Goal: Navigation & Orientation: Find specific page/section

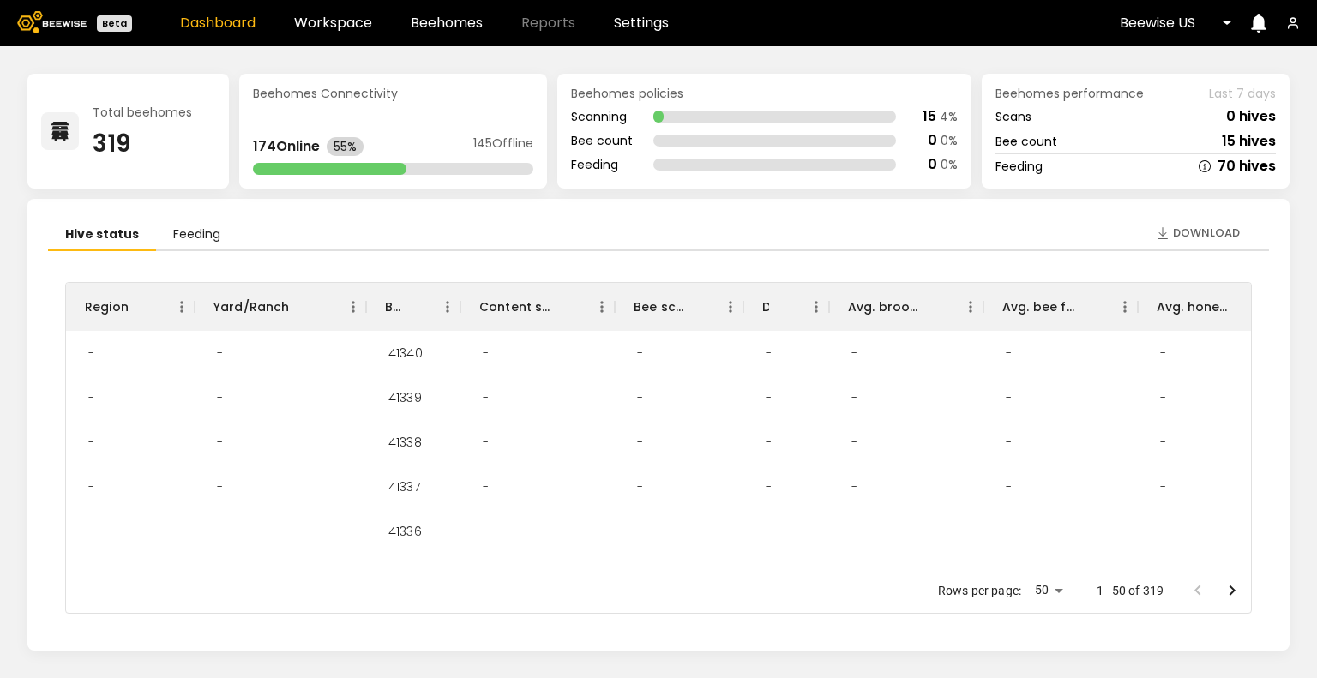
drag, startPoint x: 1262, startPoint y: 284, endPoint x: 1262, endPoint y: 302, distance: 18.0
drag, startPoint x: 1262, startPoint y: 302, endPoint x: 439, endPoint y: 17, distance: 870.8
click at [439, 17] on link "Beehomes" at bounding box center [447, 23] width 72 height 14
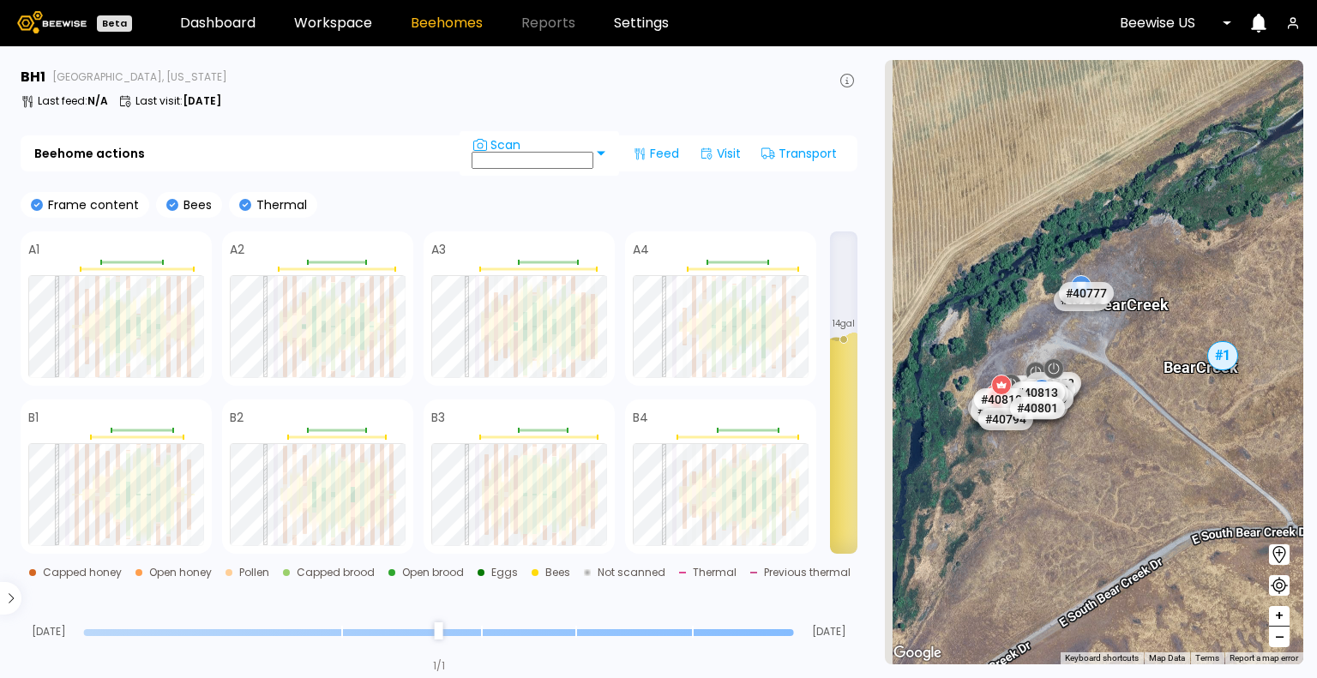
drag, startPoint x: 995, startPoint y: 462, endPoint x: 1126, endPoint y: 455, distance: 130.5
click at [1126, 455] on div "# 41205 # 41217 # 41223 # 41277 # 41198 # 41180 # 41177 # 41285 # 41279 # 41262…" at bounding box center [1094, 362] width 418 height 604
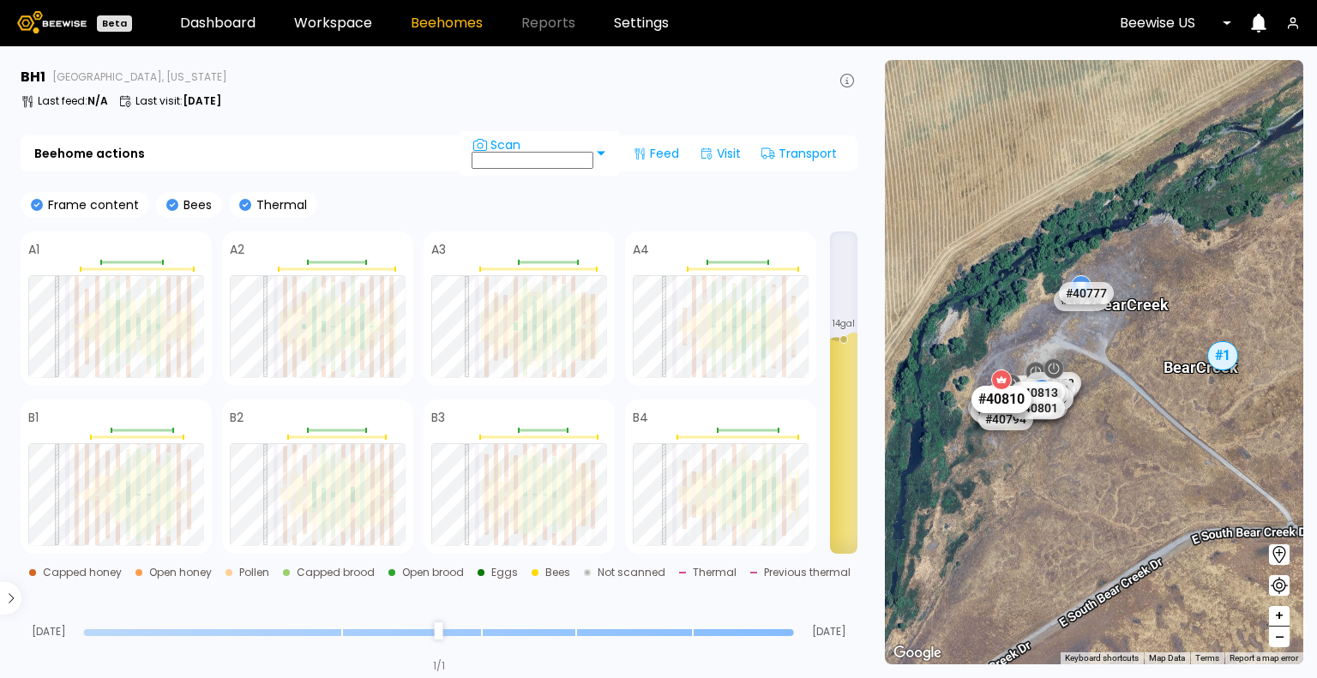
click at [996, 404] on div "# 40810" at bounding box center [1001, 398] width 60 height 27
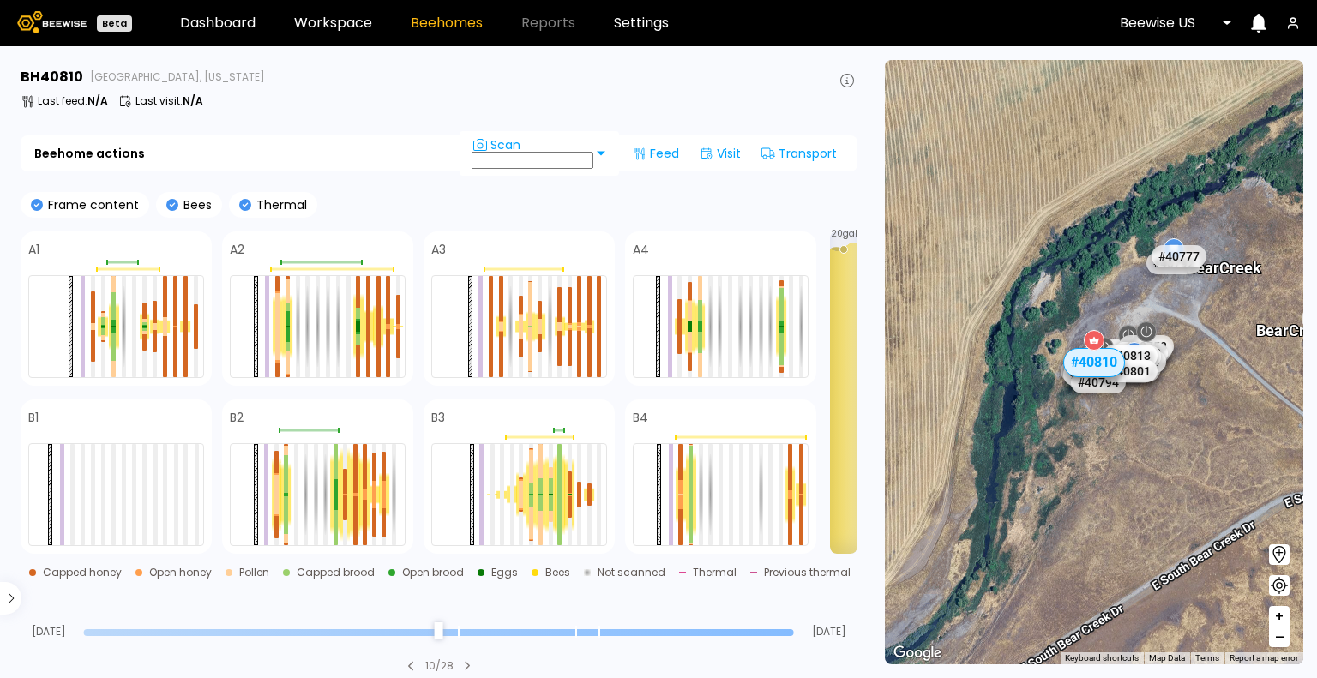
click at [1280, 621] on span "+" at bounding box center [1279, 616] width 10 height 21
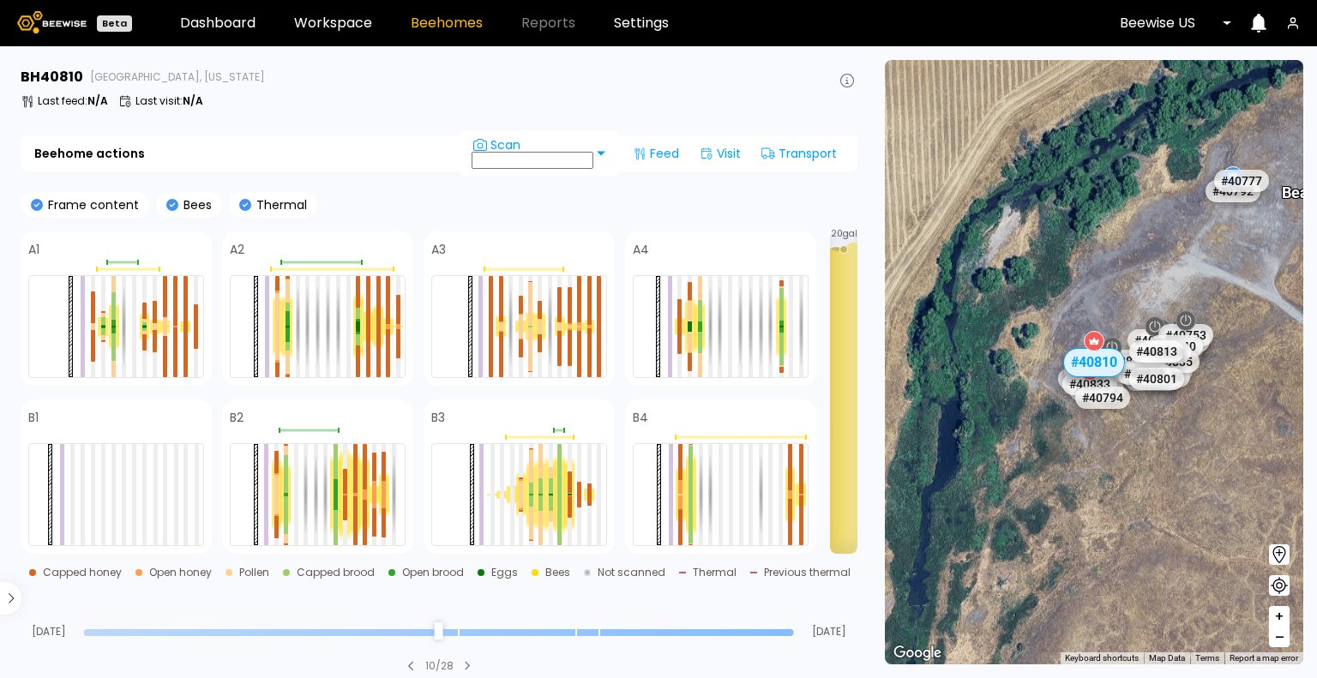
click at [1280, 621] on span "+" at bounding box center [1279, 616] width 10 height 21
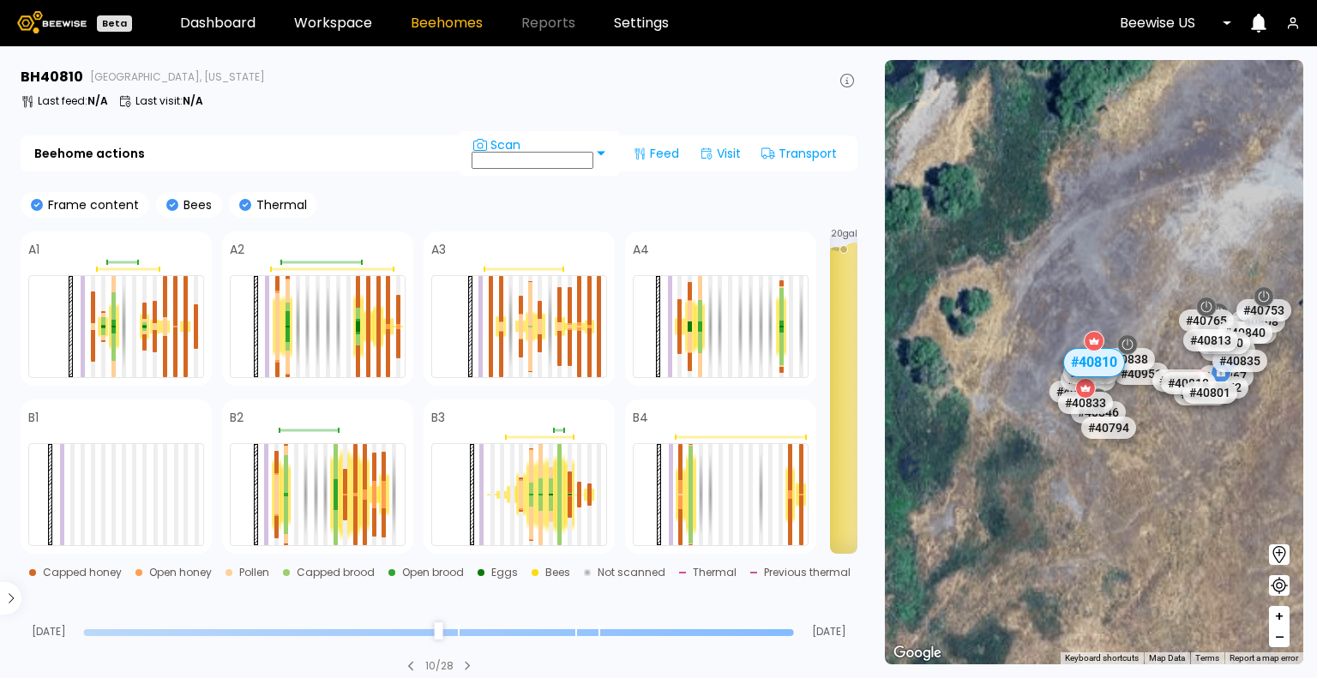
click at [1280, 621] on span "+" at bounding box center [1279, 616] width 10 height 21
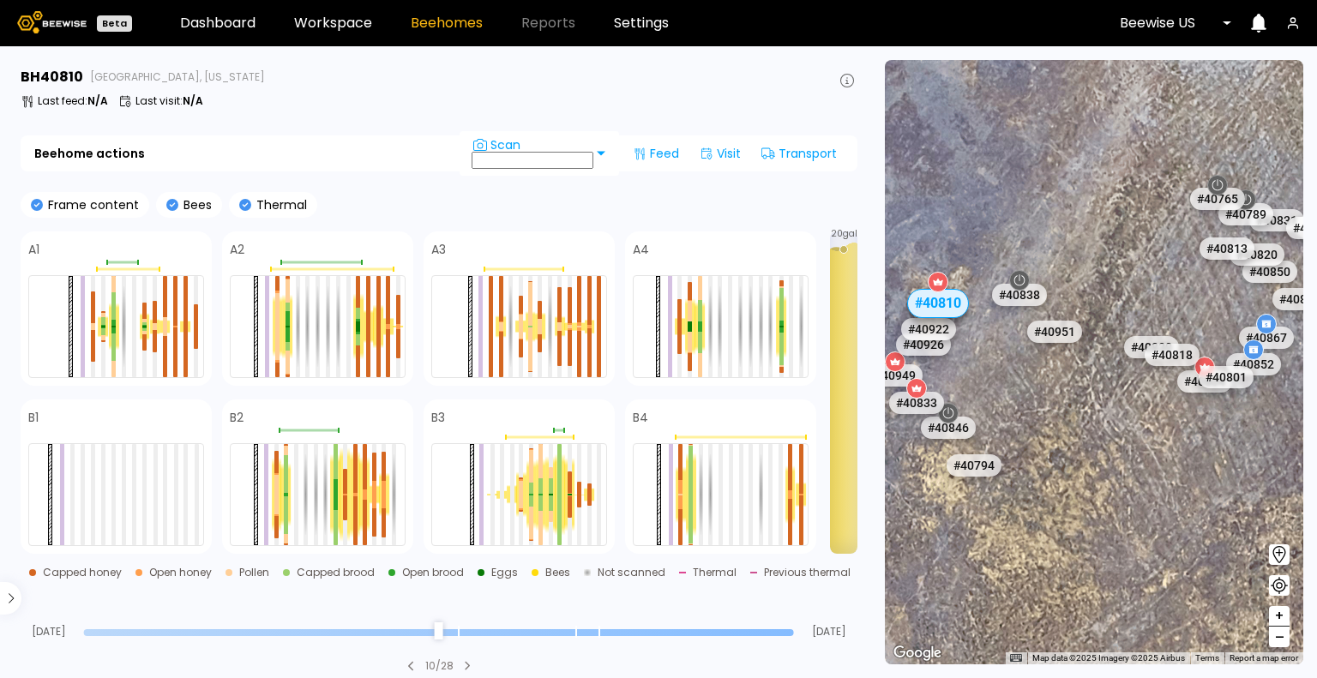
drag, startPoint x: 1221, startPoint y: 565, endPoint x: 1062, endPoint y: 506, distance: 169.3
click at [1062, 506] on div "# 41205 # 41217 # 41223 # 41277 # 41198 # 41180 # 41177 # 41285 # 41279 # 41262…" at bounding box center [1094, 362] width 418 height 604
click at [1017, 296] on div "# 40838" at bounding box center [1020, 293] width 60 height 27
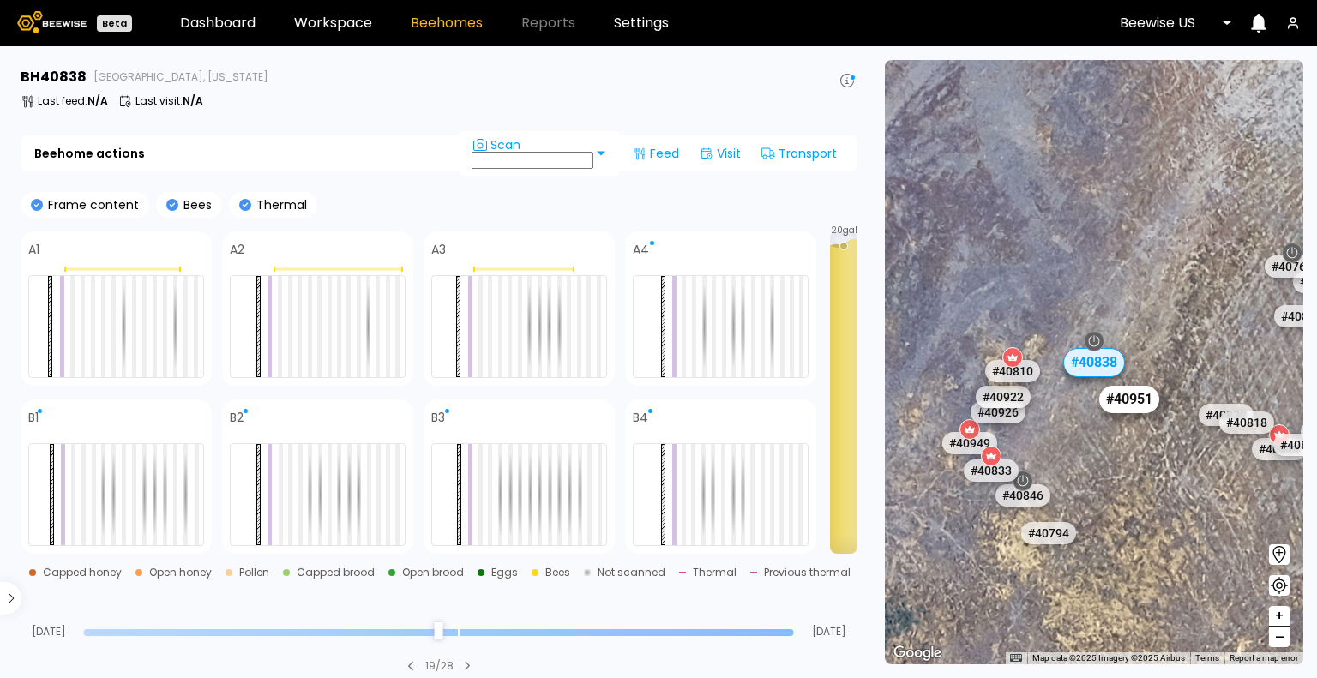
click at [1129, 402] on div "# 40951" at bounding box center [1129, 398] width 60 height 27
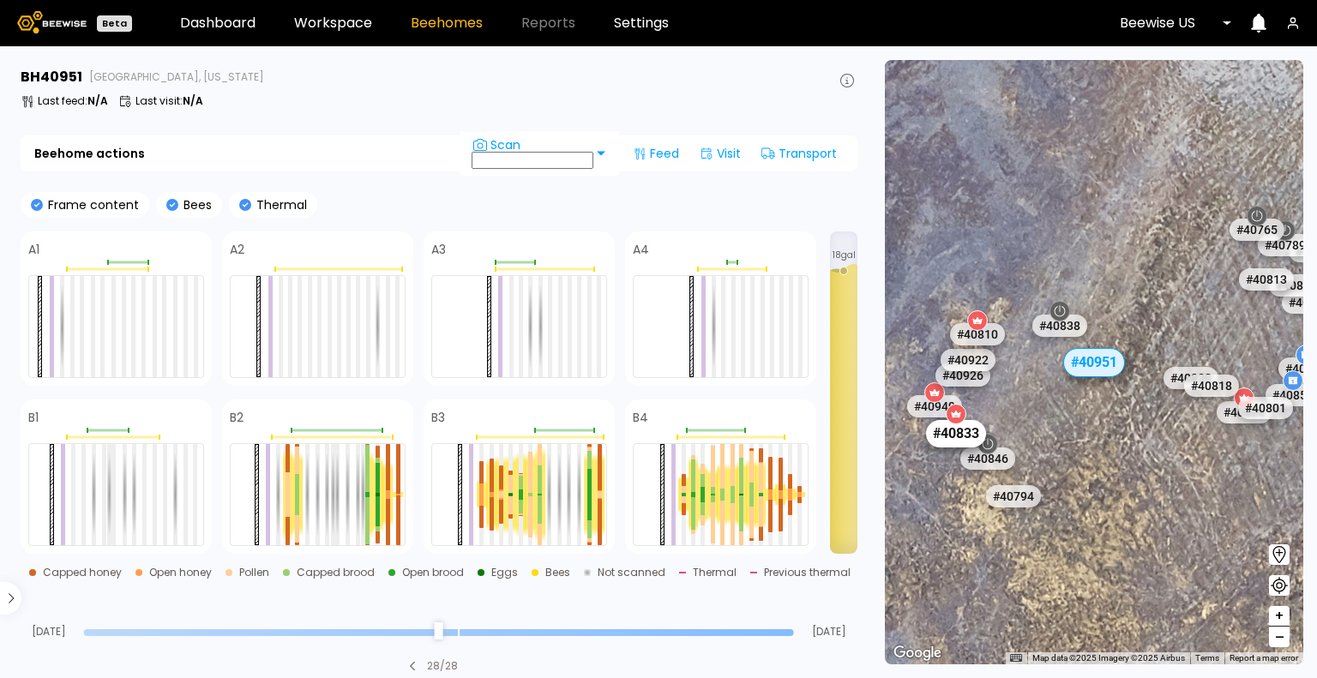
click at [953, 431] on div "# 40833" at bounding box center [956, 433] width 60 height 27
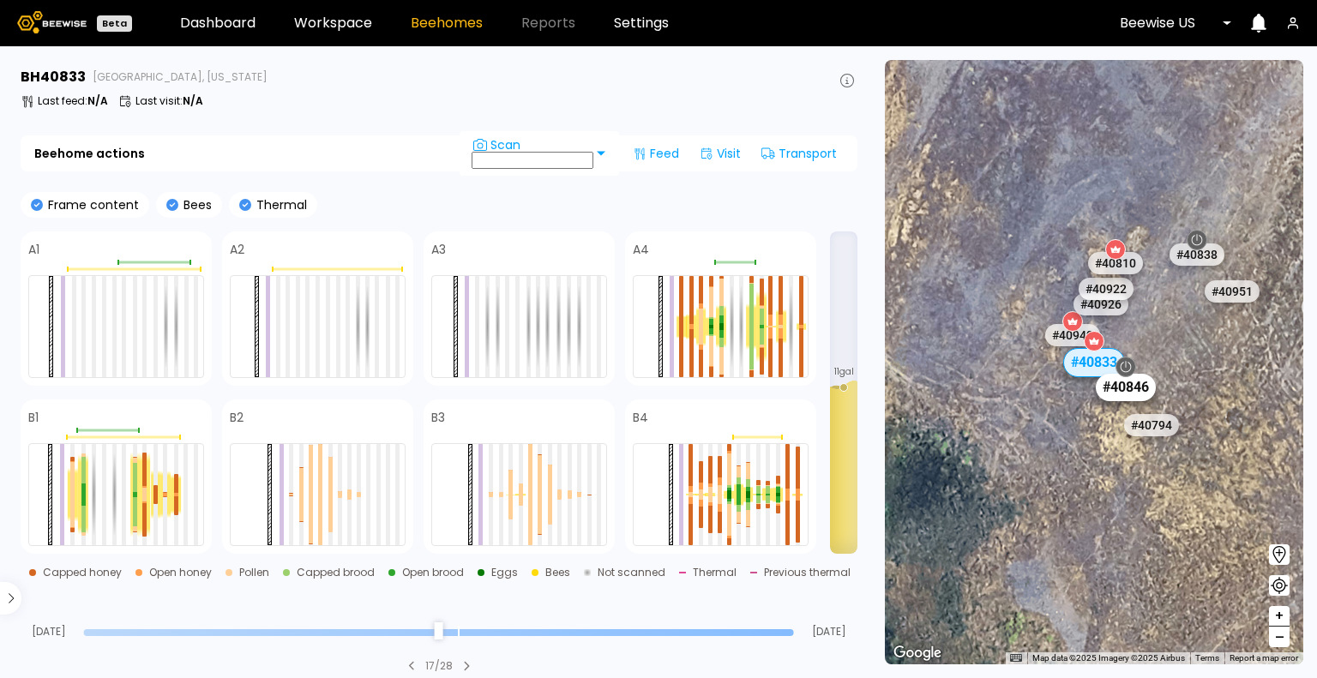
click at [1120, 396] on div "# 40846" at bounding box center [1126, 386] width 60 height 27
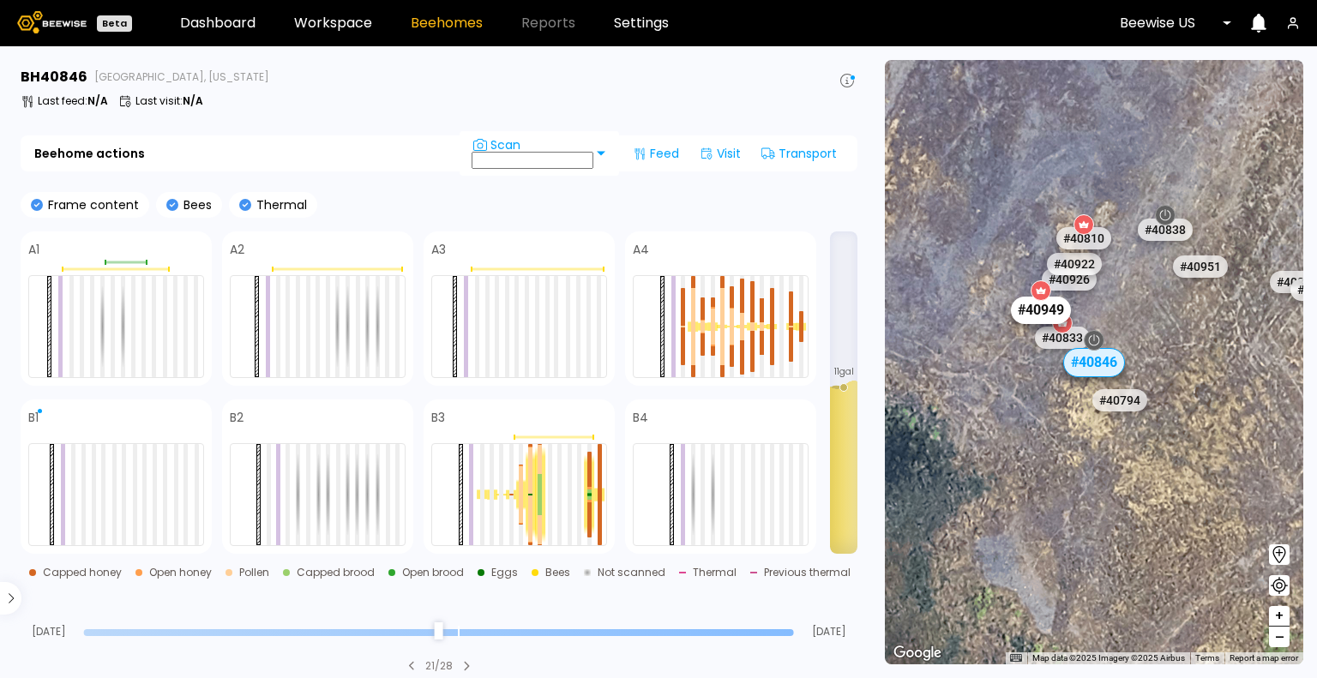
click at [1036, 307] on div "# 40949" at bounding box center [1041, 310] width 60 height 27
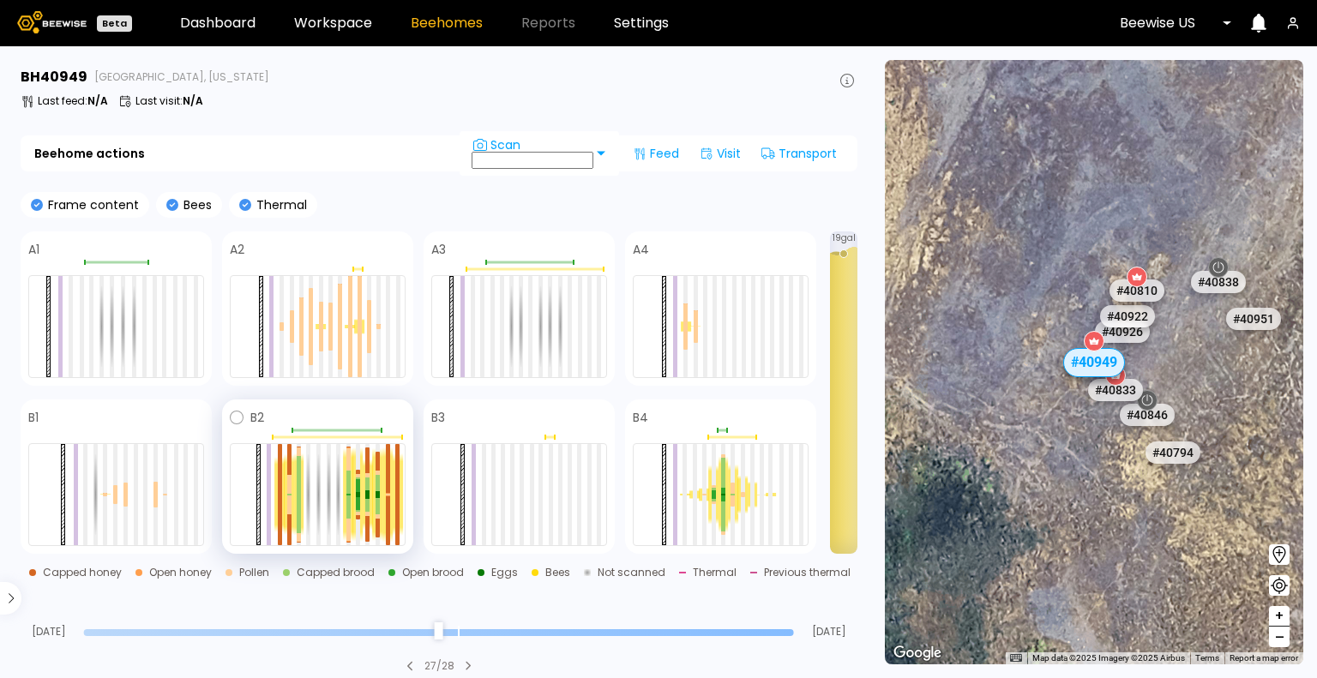
click at [312, 481] on div at bounding box center [318, 494] width 176 height 103
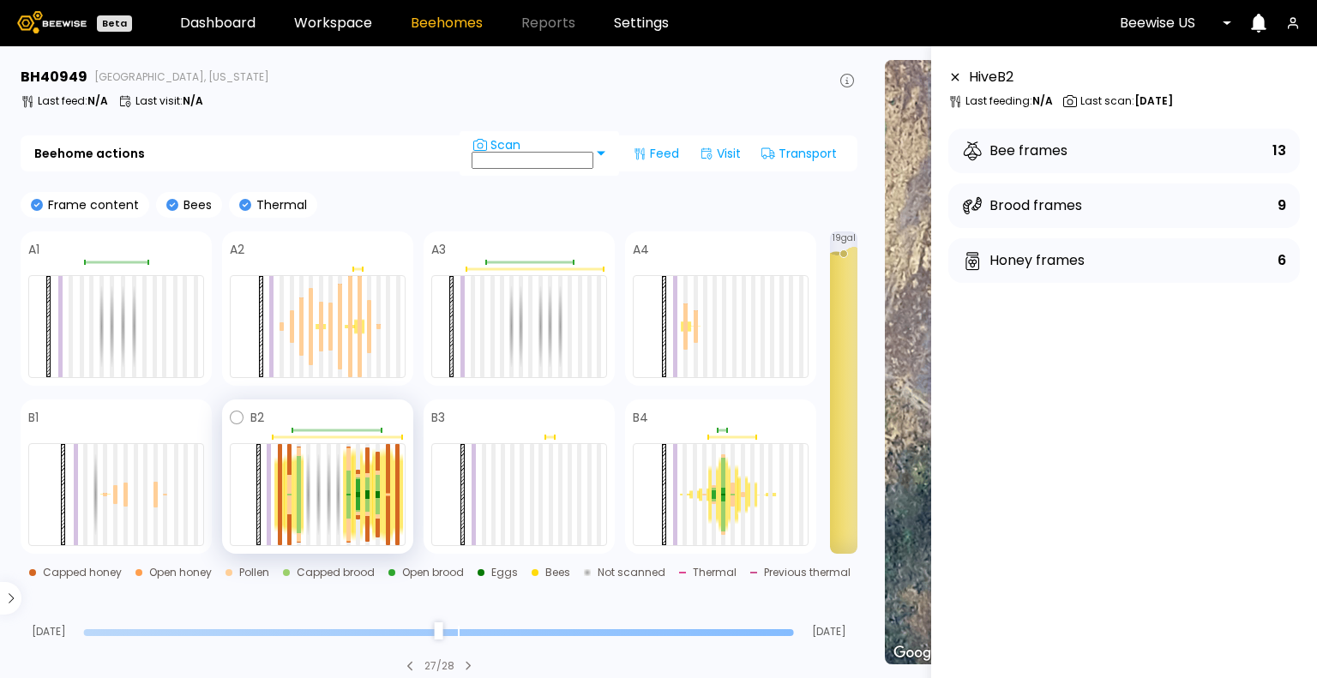
click at [312, 468] on div at bounding box center [318, 494] width 176 height 103
click at [1031, 256] on div "Honey frames" at bounding box center [1023, 260] width 123 height 21
click at [977, 259] on icon at bounding box center [972, 260] width 21 height 21
click at [739, 479] on div at bounding box center [742, 495] width 10 height 39
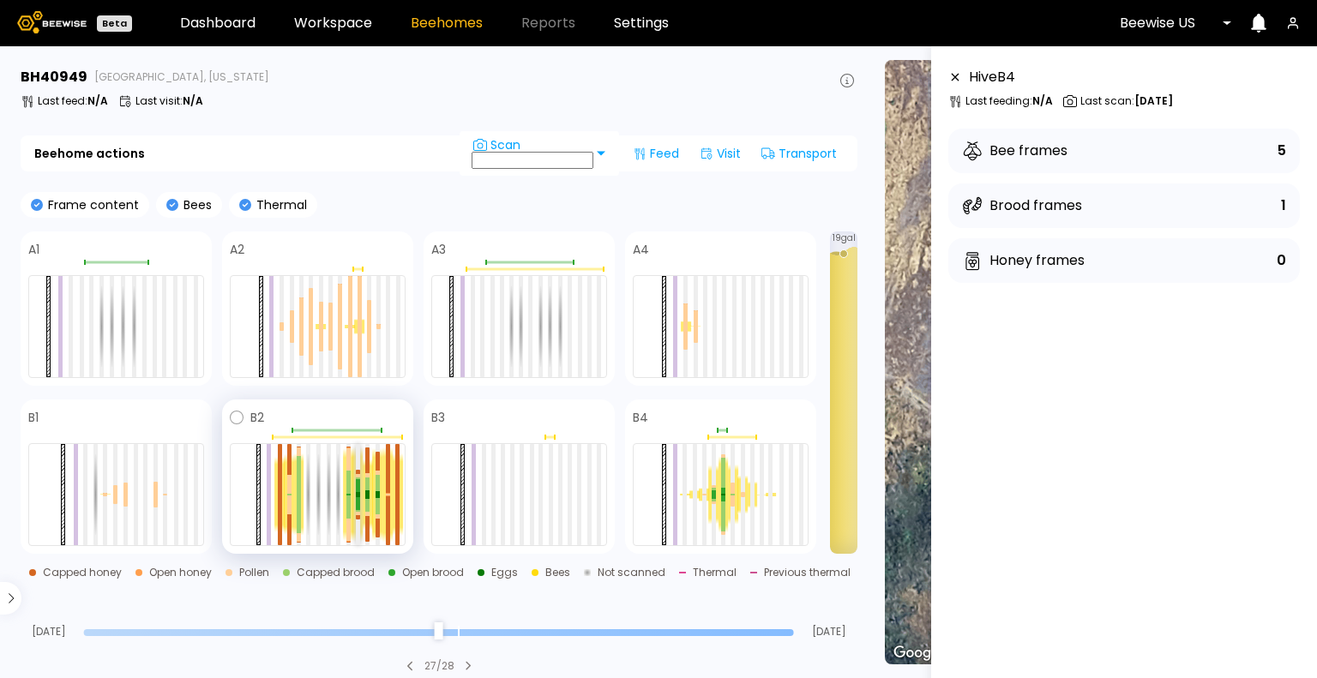
click at [358, 526] on div at bounding box center [358, 494] width 4 height 101
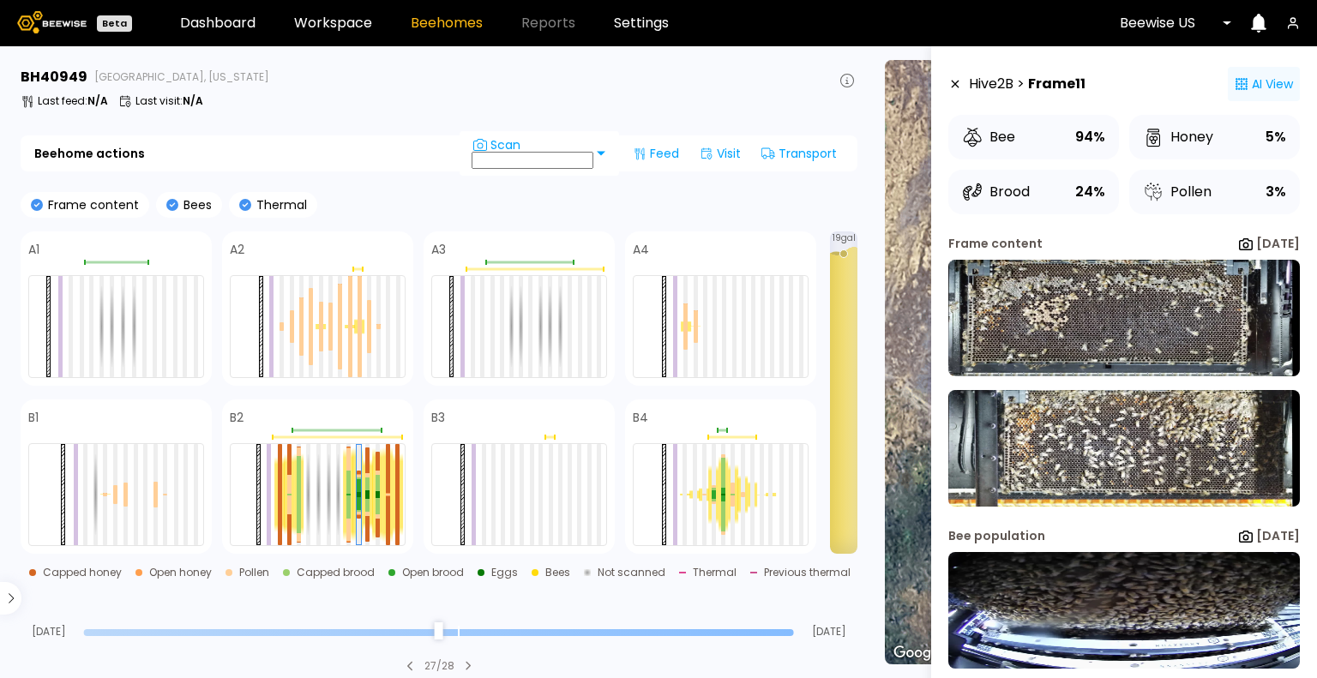
click at [1259, 84] on div "AI View" at bounding box center [1264, 84] width 72 height 34
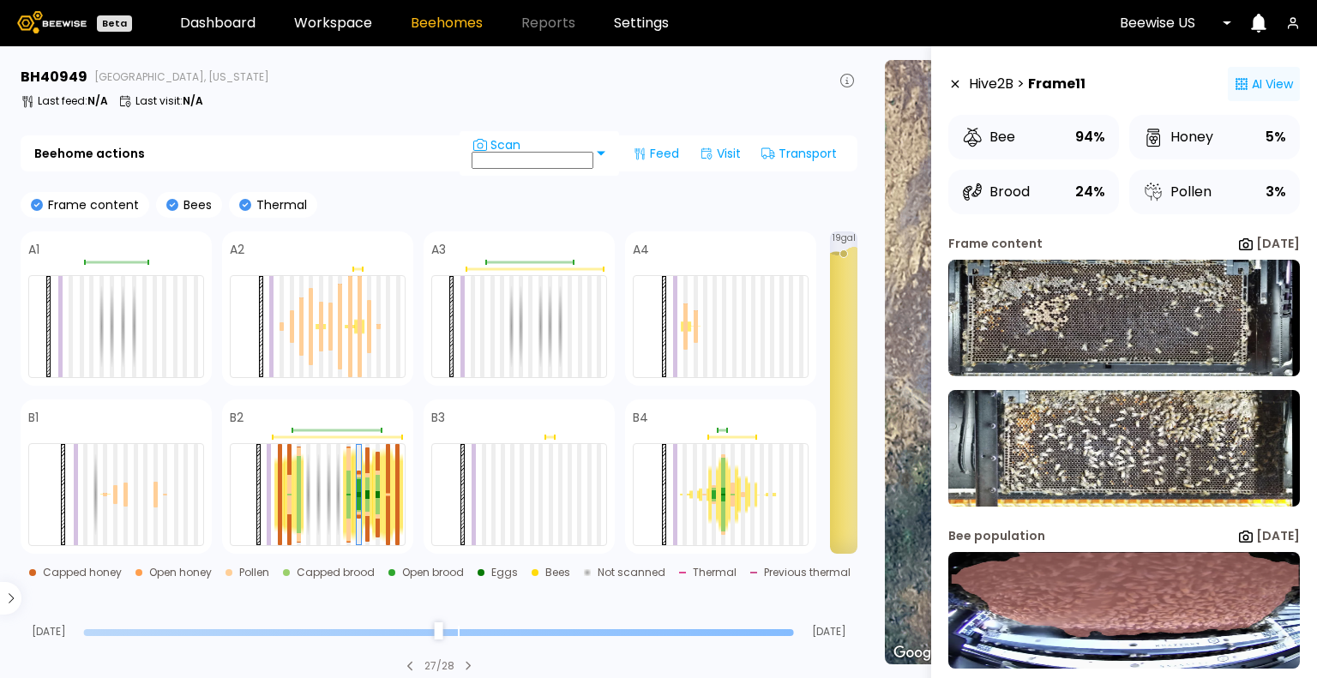
click at [1259, 84] on div "AI View" at bounding box center [1264, 84] width 72 height 34
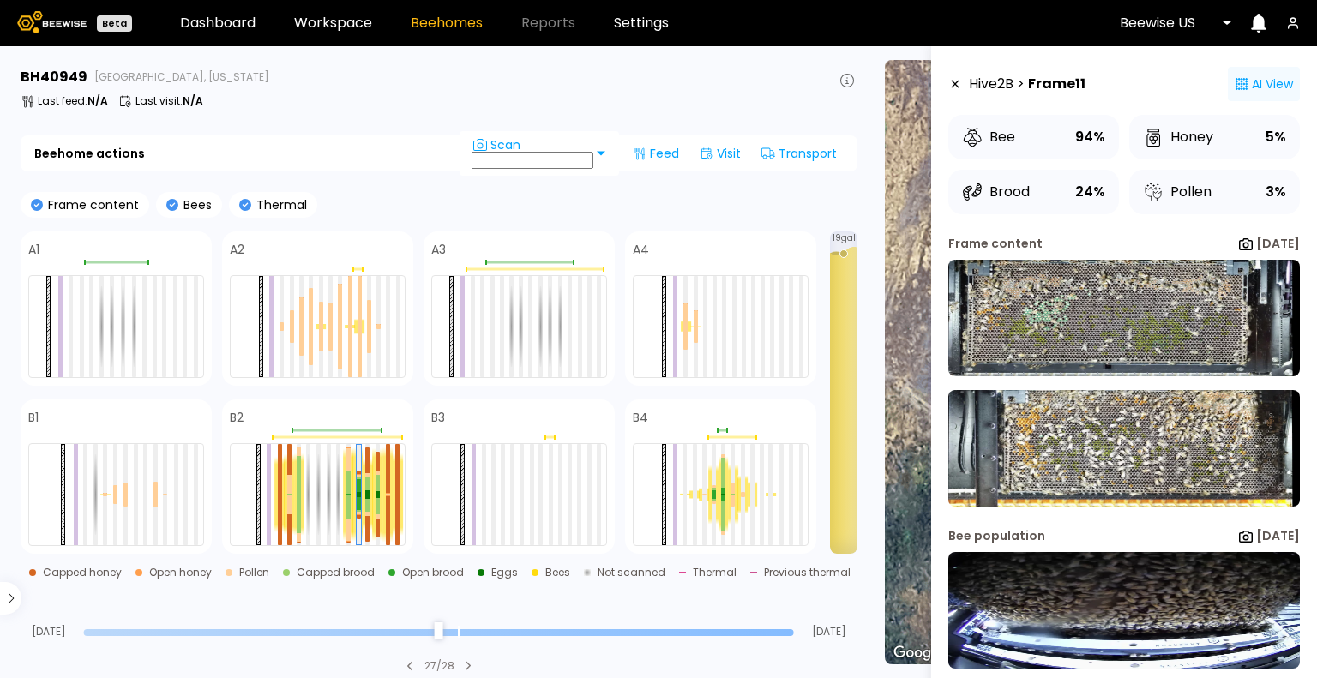
click at [1259, 84] on div "AI View" at bounding box center [1264, 84] width 72 height 34
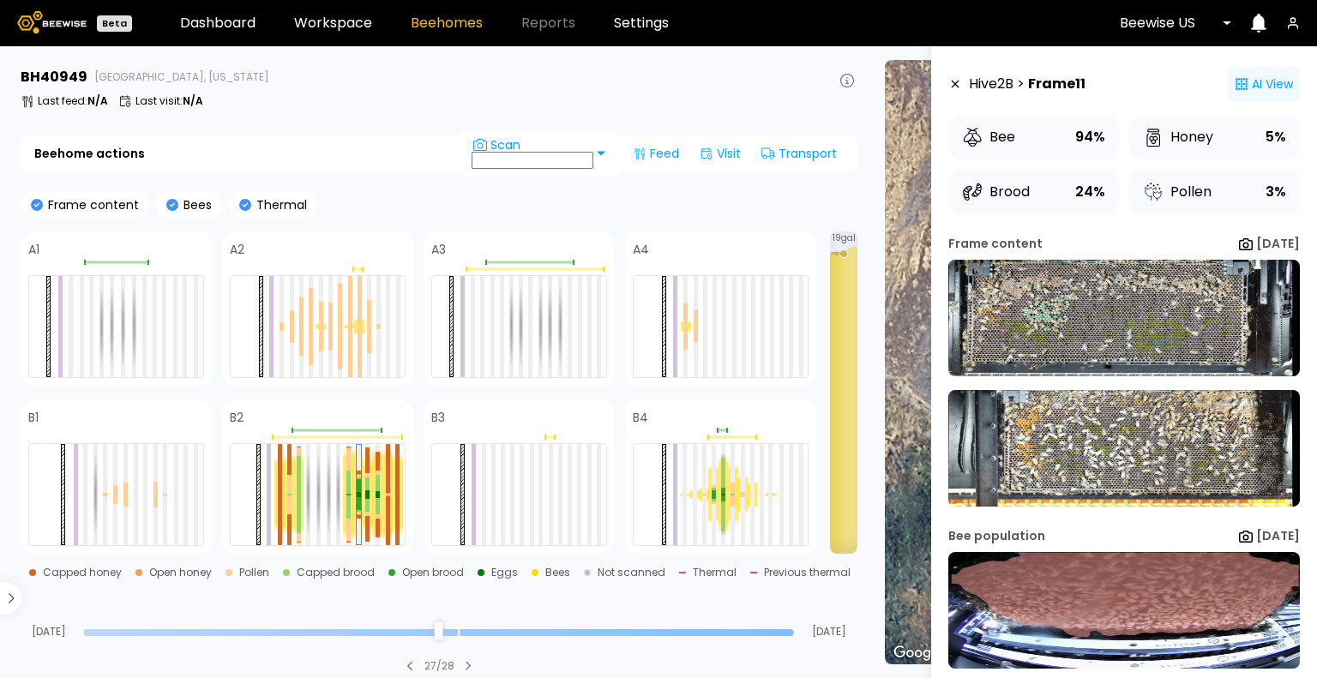
click at [1248, 86] on div "AI View" at bounding box center [1264, 84] width 72 height 34
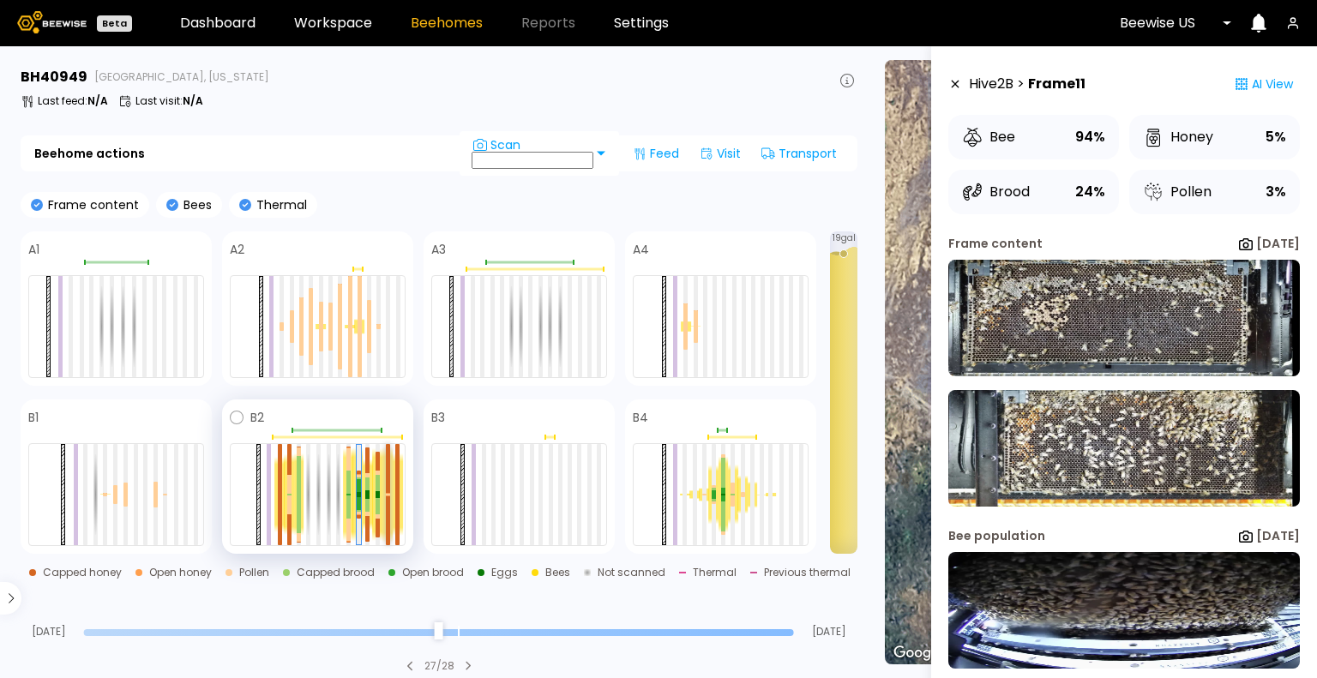
click at [389, 488] on div at bounding box center [388, 468] width 4 height 49
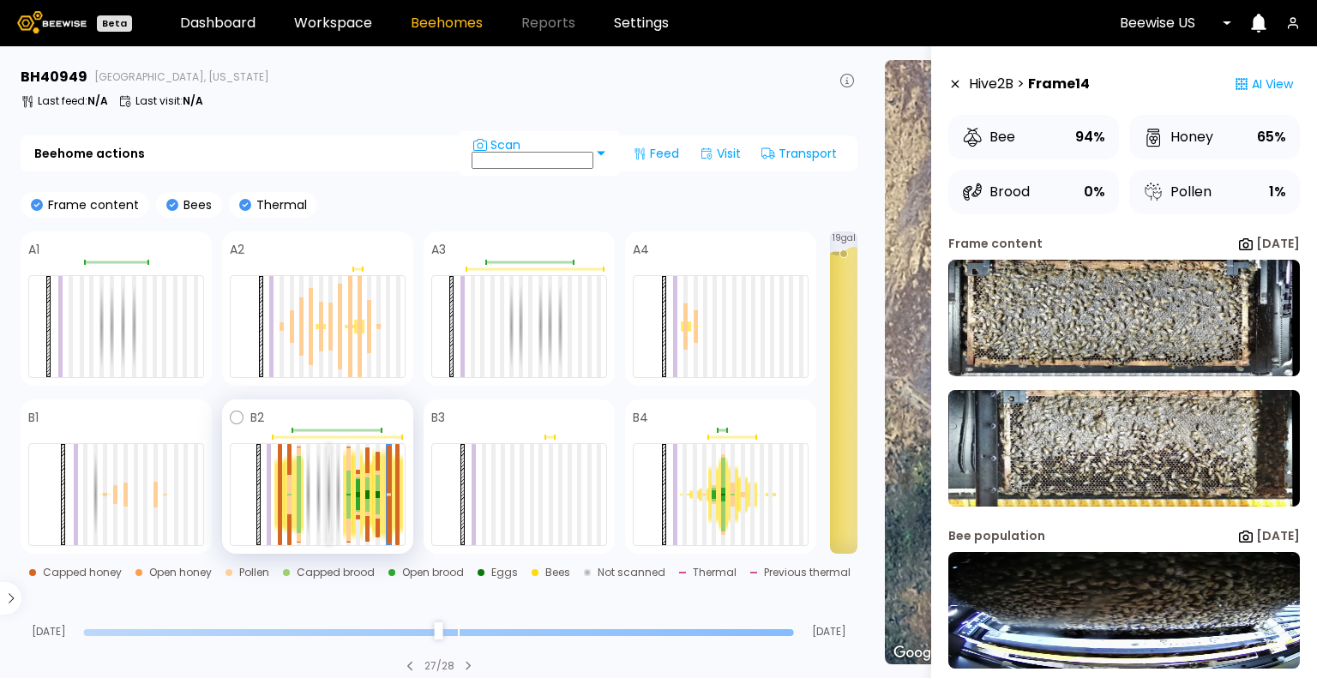
click at [329, 486] on div at bounding box center [329, 494] width 4 height 101
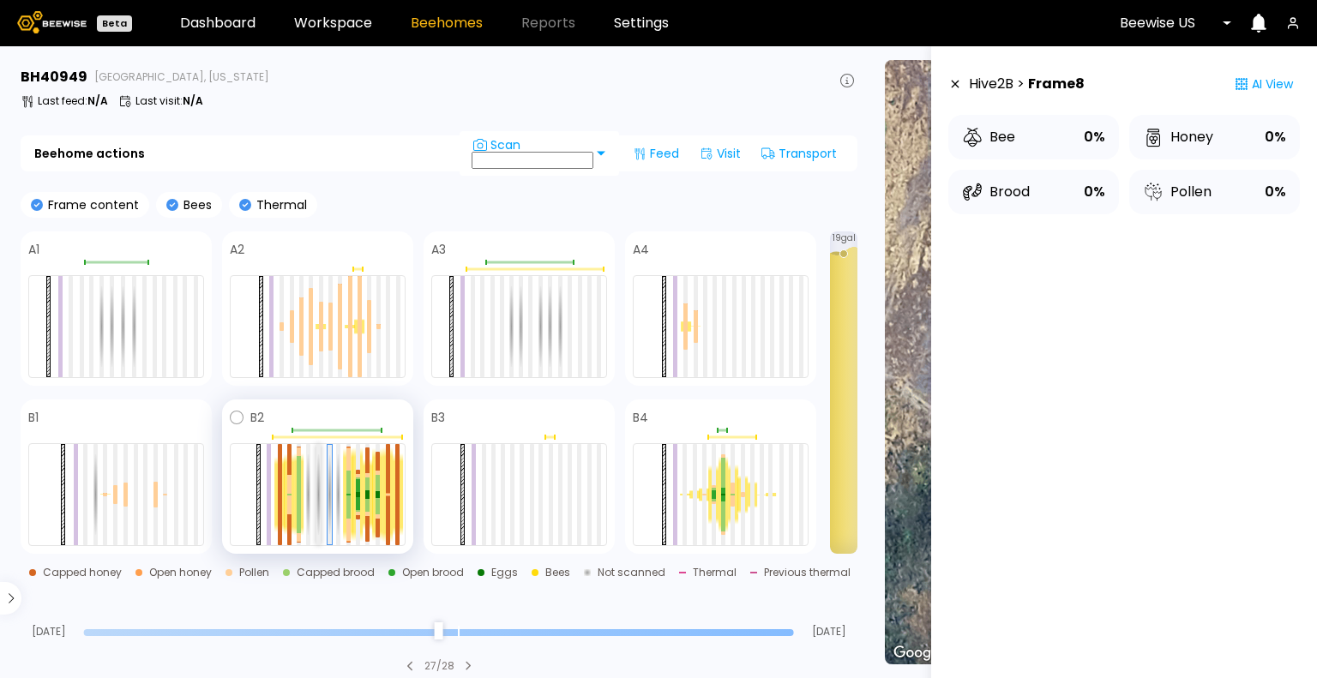
click at [320, 488] on div at bounding box center [318, 494] width 4 height 101
click at [309, 492] on div at bounding box center [308, 494] width 4 height 101
click at [300, 493] on div at bounding box center [299, 475] width 4 height 39
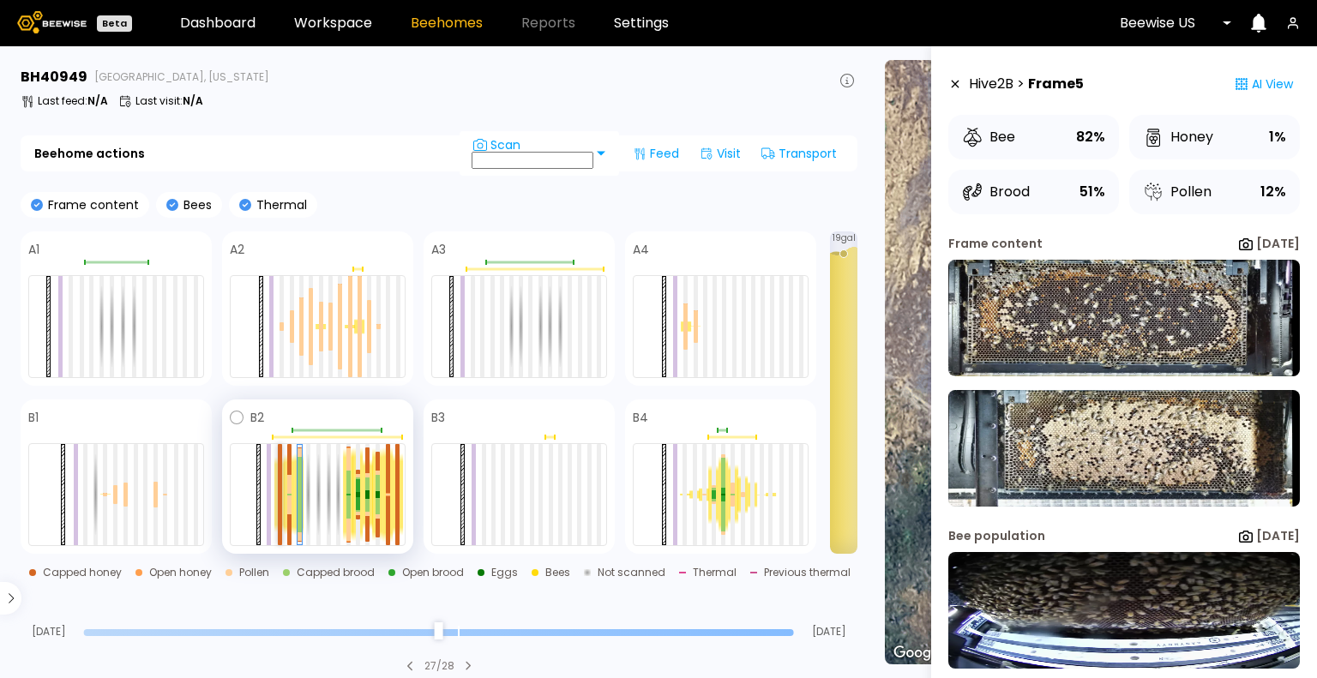
click at [279, 483] on div at bounding box center [280, 469] width 4 height 51
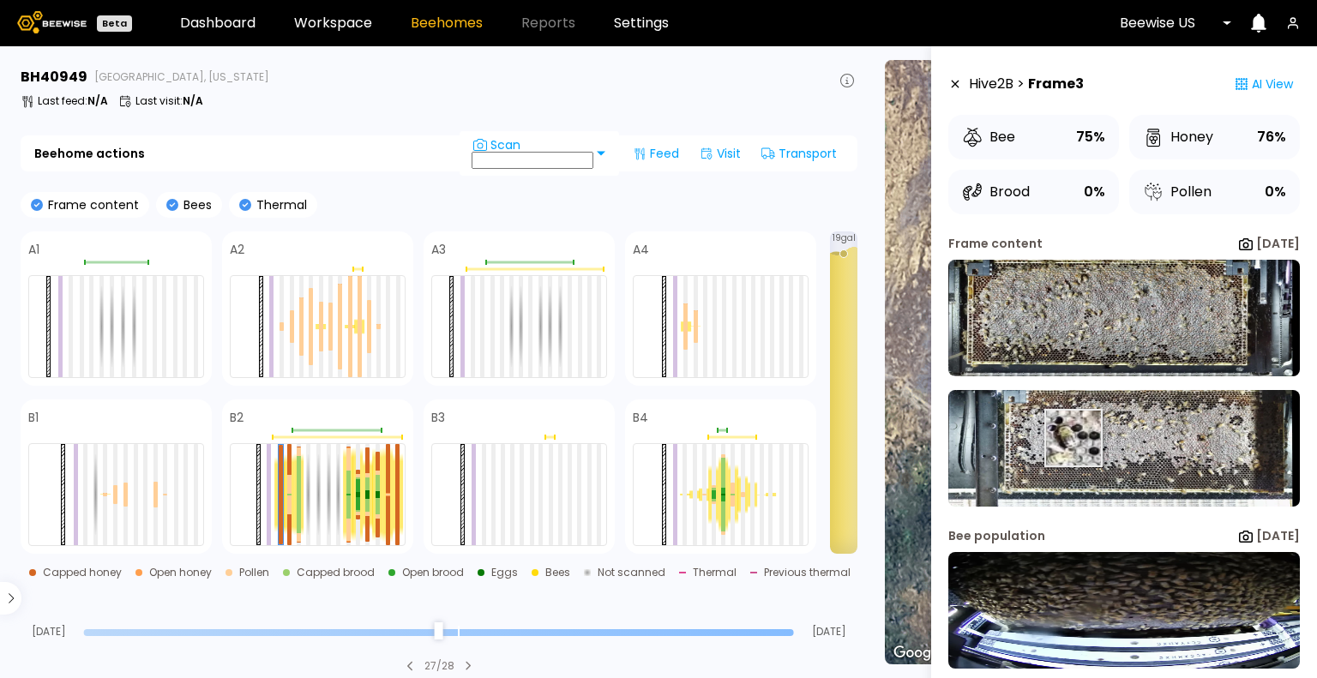
click at [1072, 438] on img at bounding box center [1123, 448] width 351 height 117
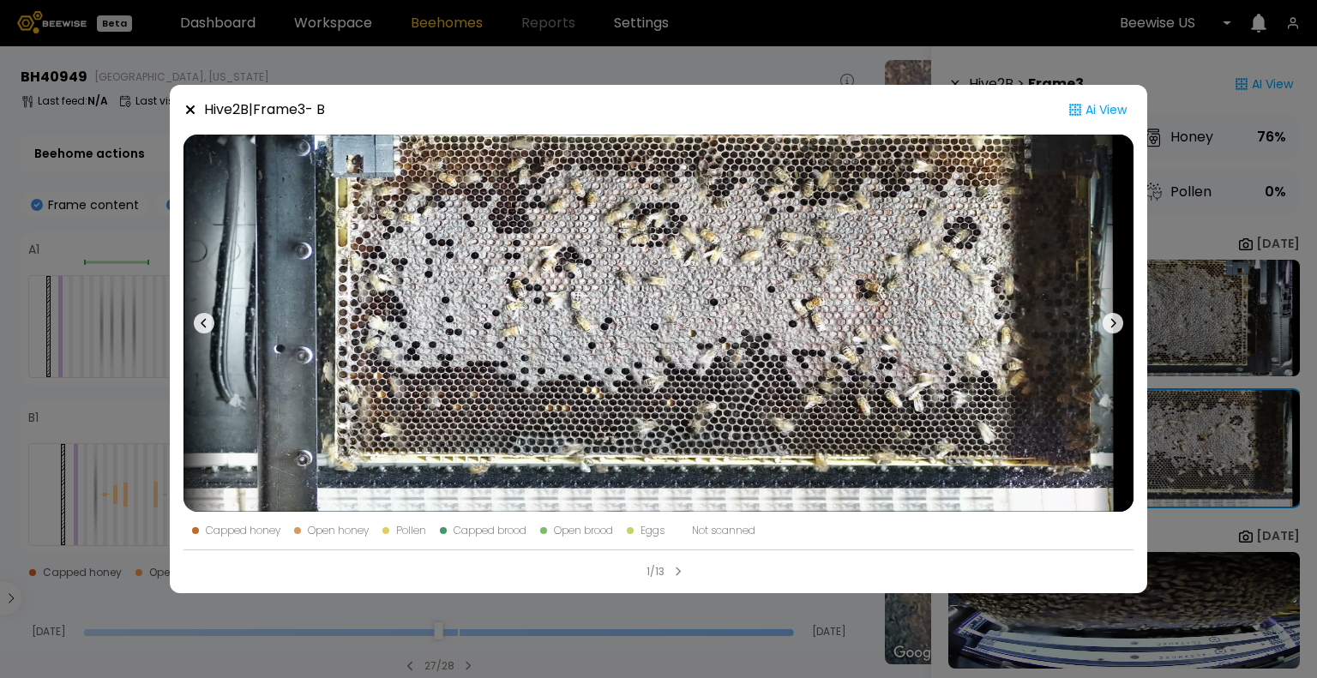
click at [1072, 438] on img at bounding box center [658, 323] width 950 height 377
click at [214, 17] on div "Hive 2 B | Frame 3 - B Ai View Capped honey Open honey Pollen Capped brood Open…" at bounding box center [658, 339] width 1317 height 678
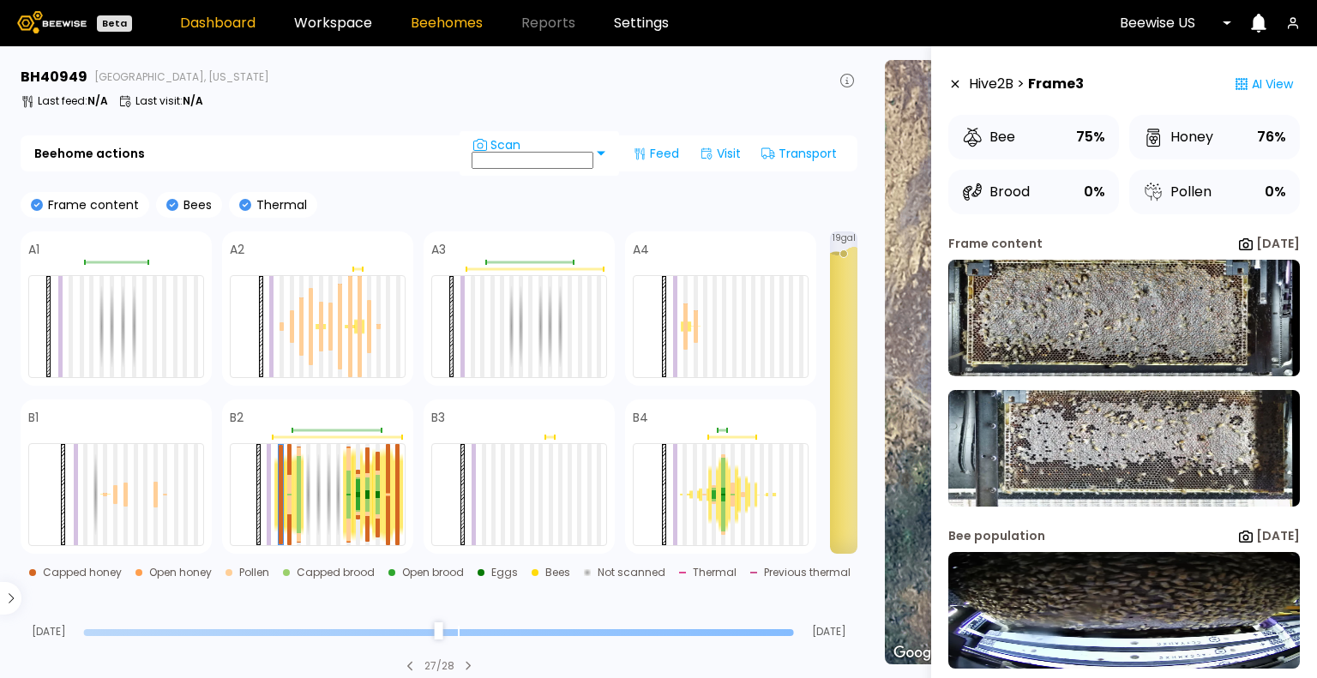
click at [214, 20] on link "Dashboard" at bounding box center [217, 23] width 75 height 14
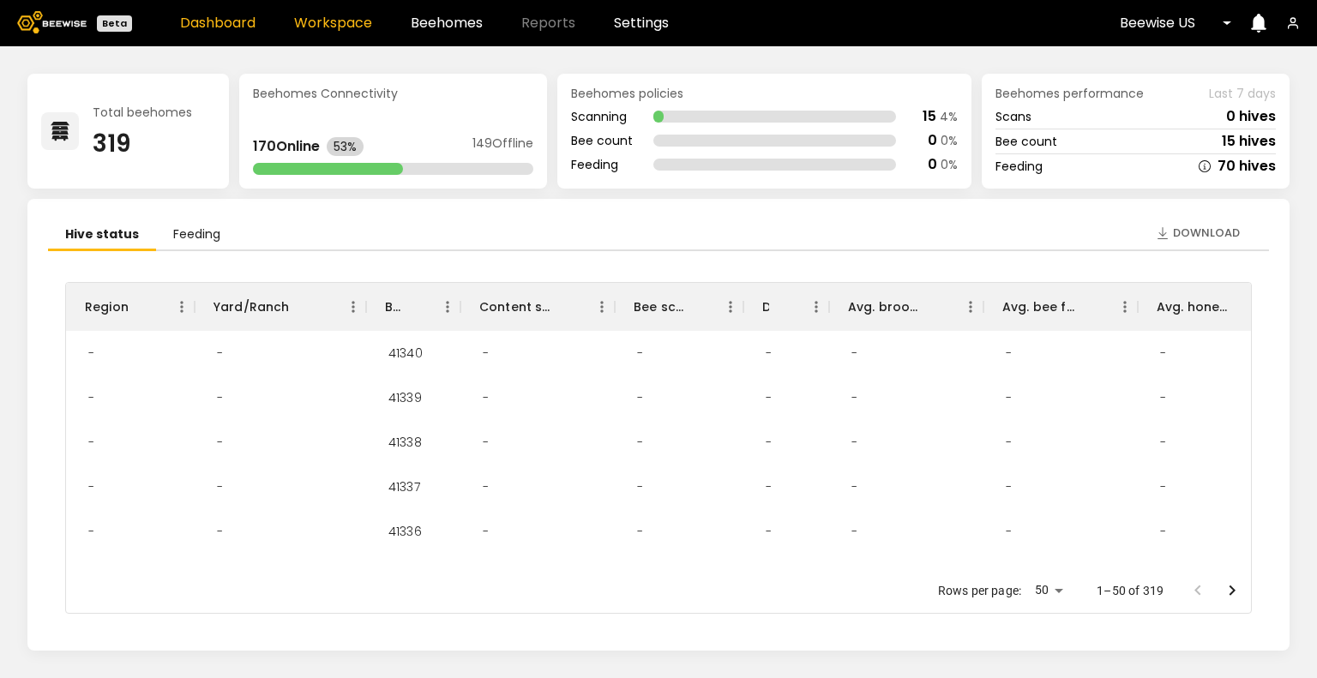
click at [321, 17] on link "Workspace" at bounding box center [333, 23] width 78 height 14
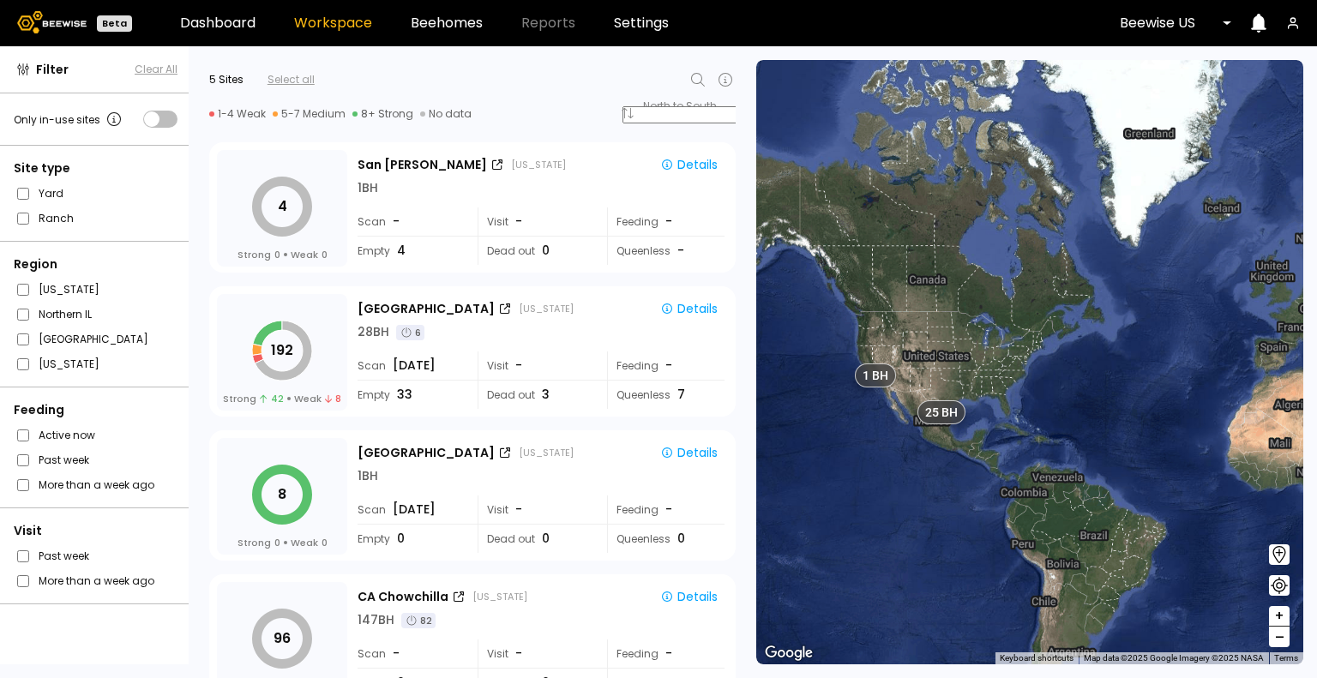
drag, startPoint x: 1008, startPoint y: 443, endPoint x: 1128, endPoint y: 462, distance: 121.5
click at [1128, 462] on div "25 BH 1 BH 1 BH" at bounding box center [1029, 362] width 547 height 604
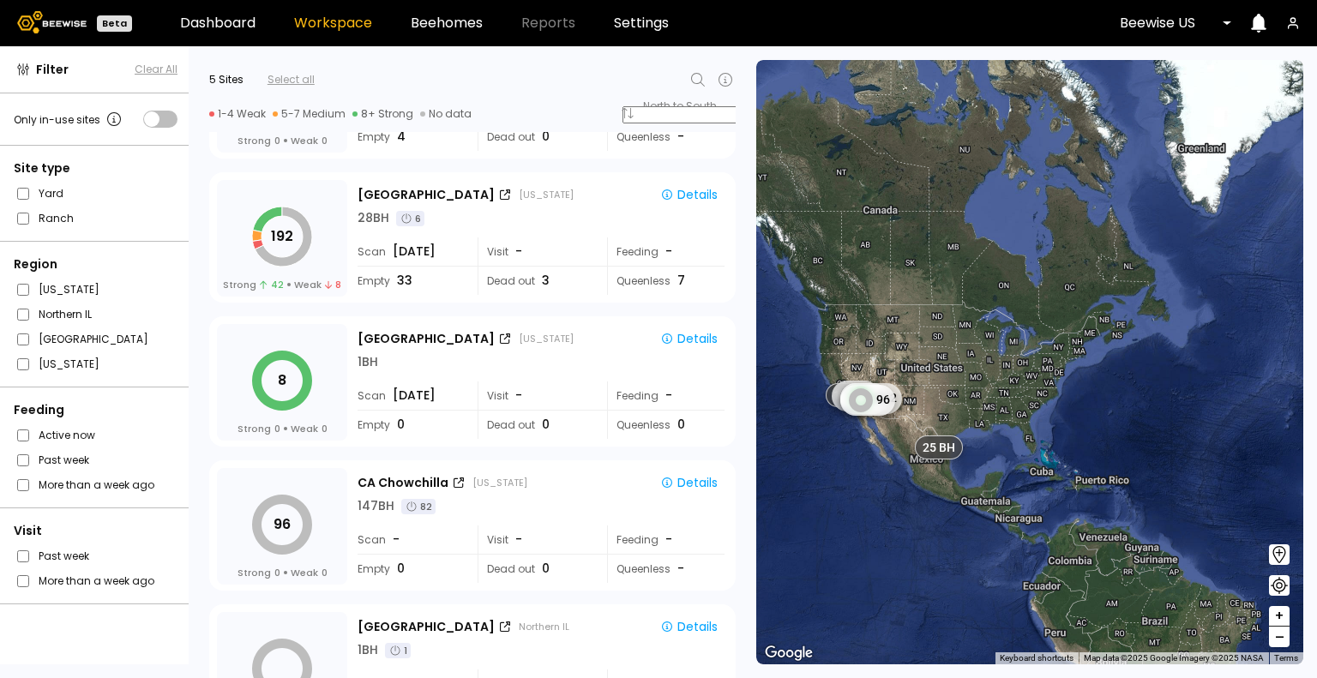
scroll to position [187, 0]
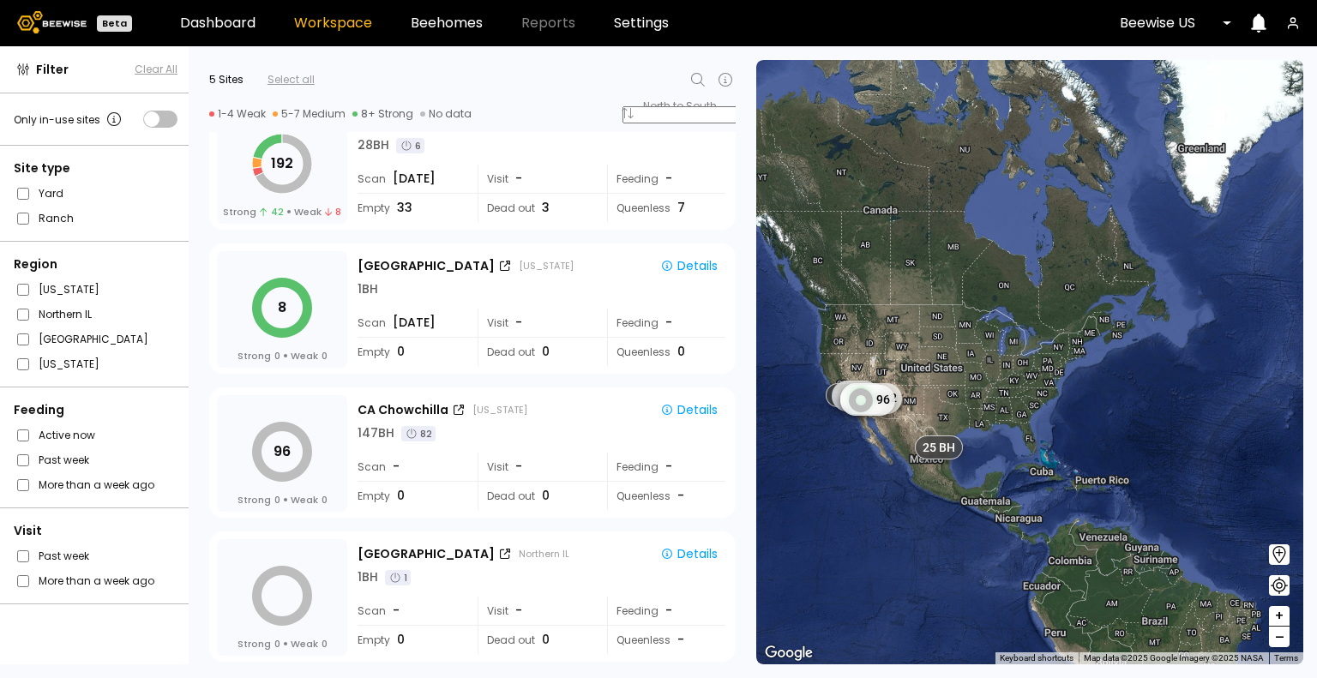
drag, startPoint x: 739, startPoint y: 422, endPoint x: 749, endPoint y: 489, distance: 67.7
click at [749, 489] on div "Filter Clear All Only in-use sites Site type Yard Ranch Region [US_STATE] [GEOG…" at bounding box center [658, 362] width 1317 height 632
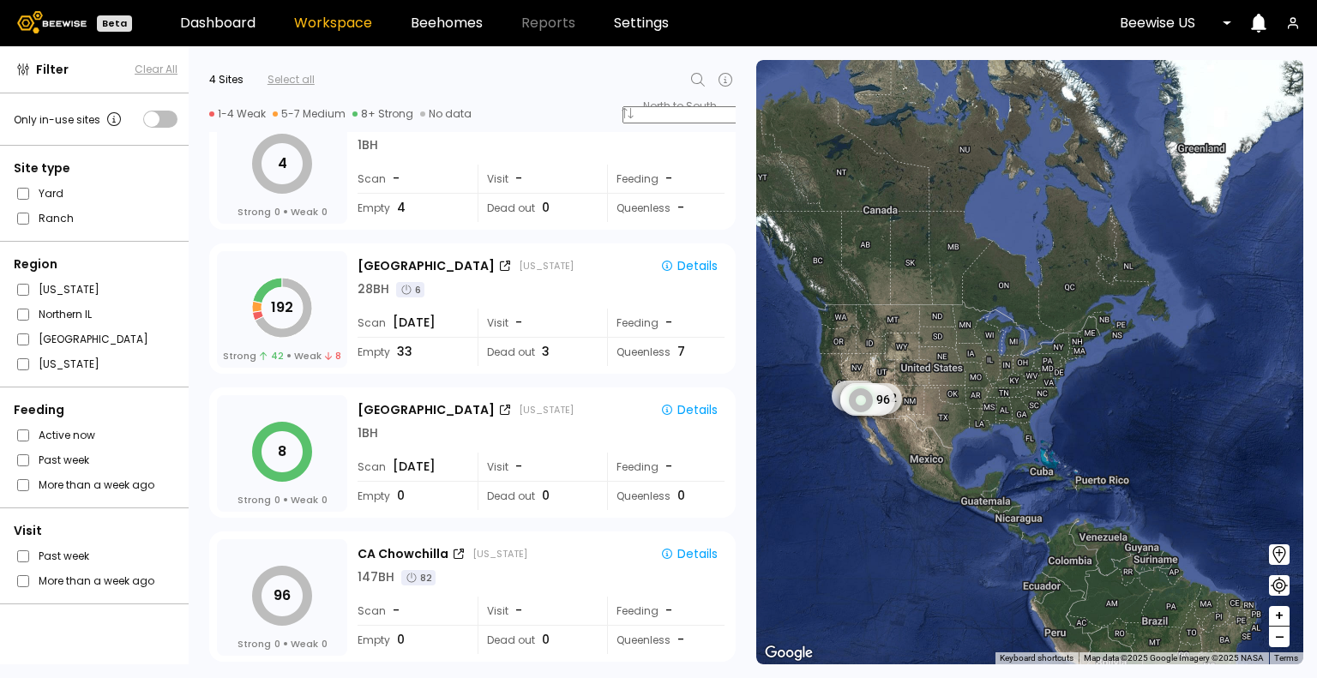
scroll to position [0, 0]
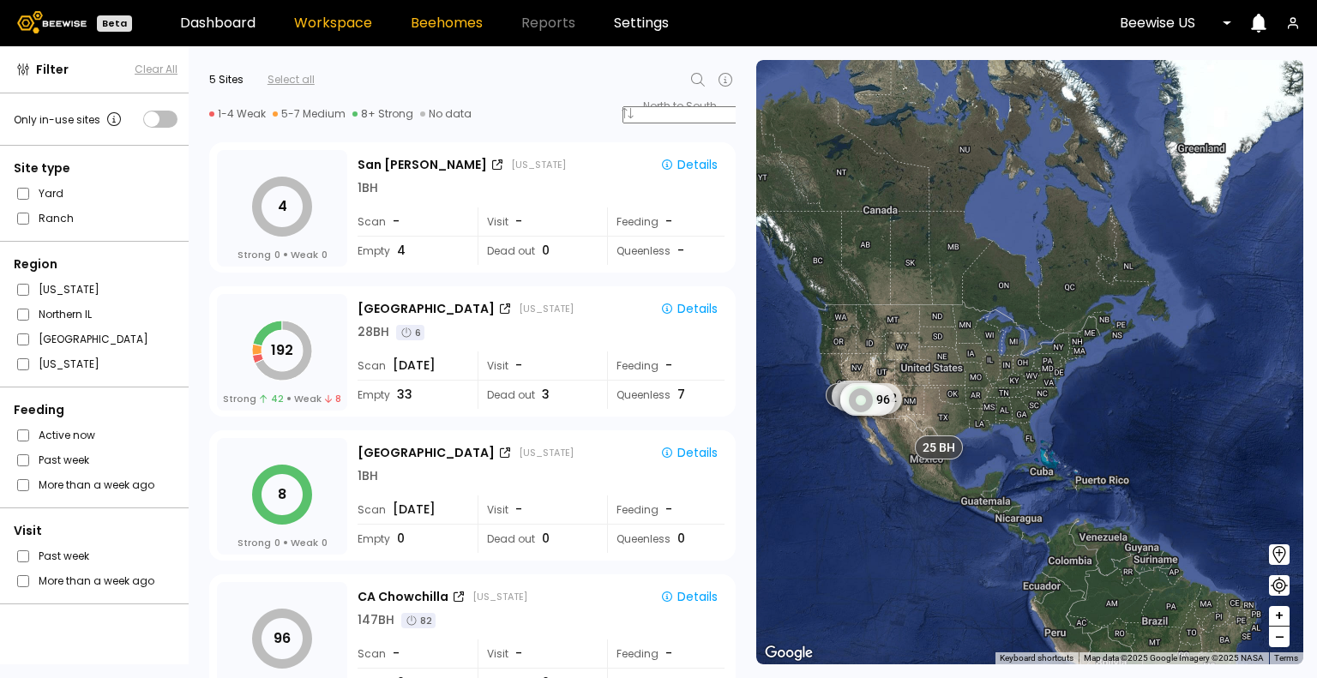
click at [429, 27] on link "Beehomes" at bounding box center [447, 23] width 72 height 14
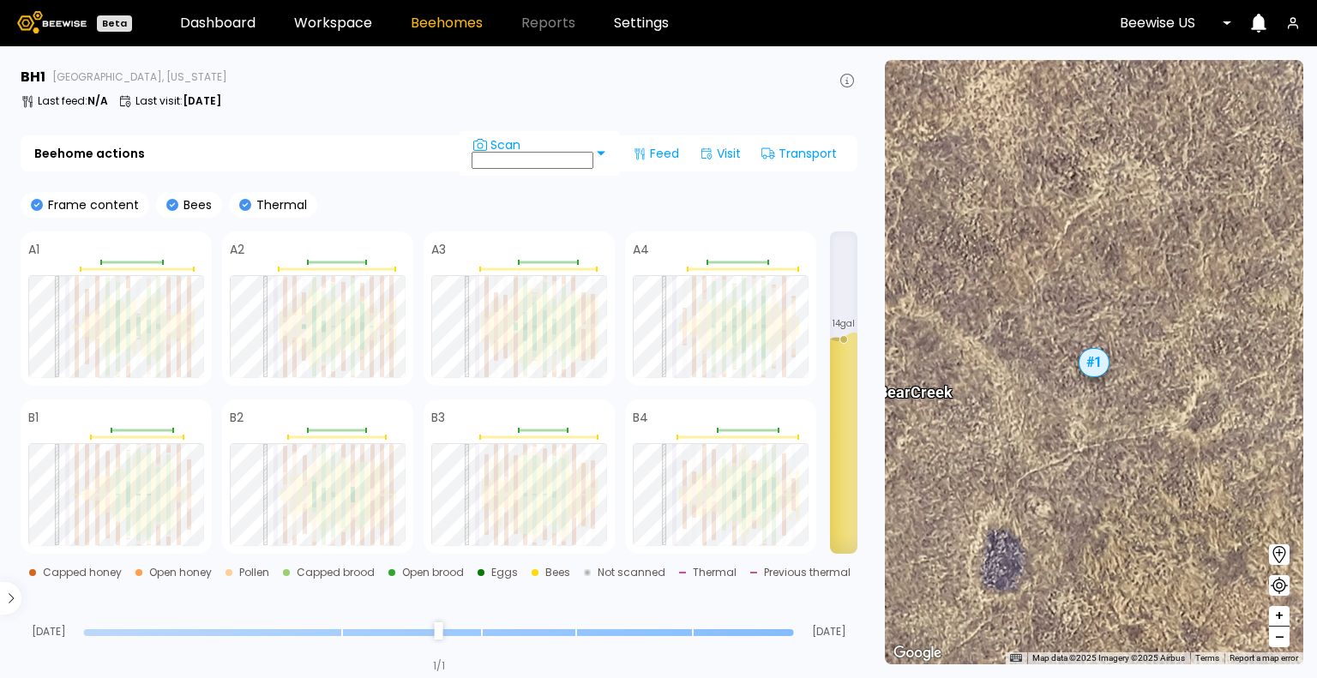
click at [1282, 640] on span "–" at bounding box center [1279, 637] width 9 height 21
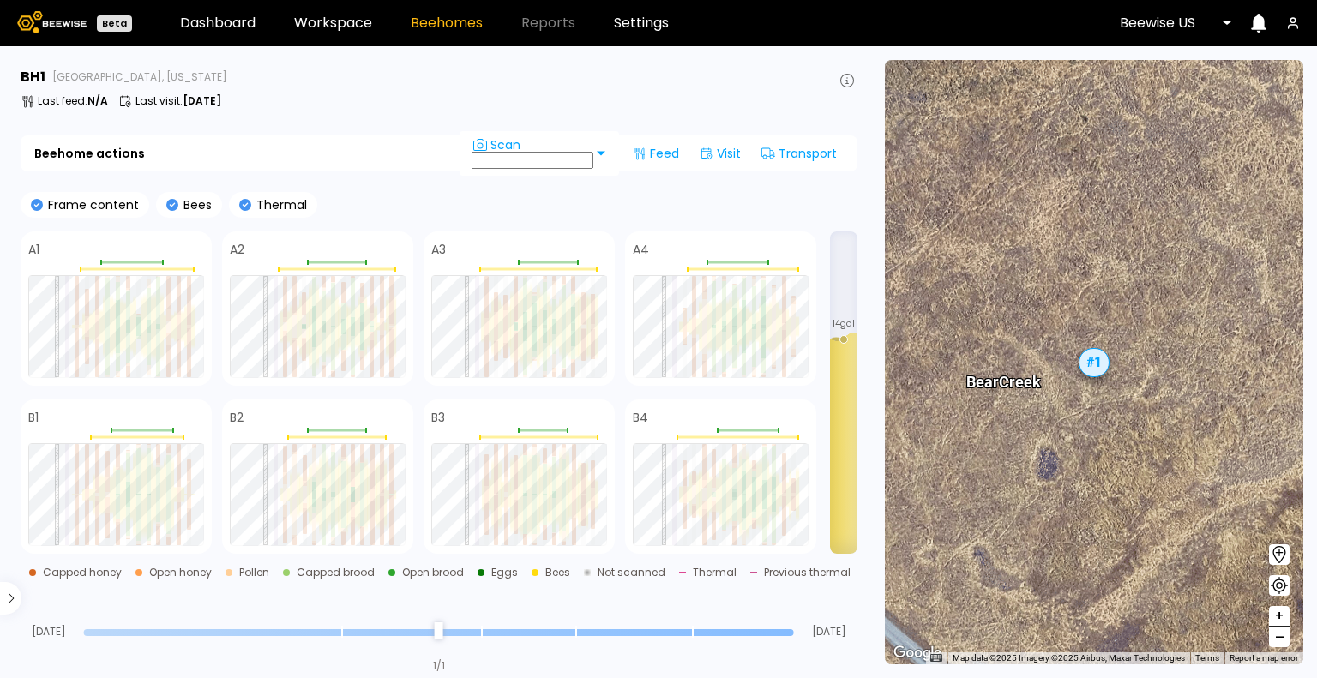
click at [1282, 640] on span "–" at bounding box center [1279, 637] width 9 height 21
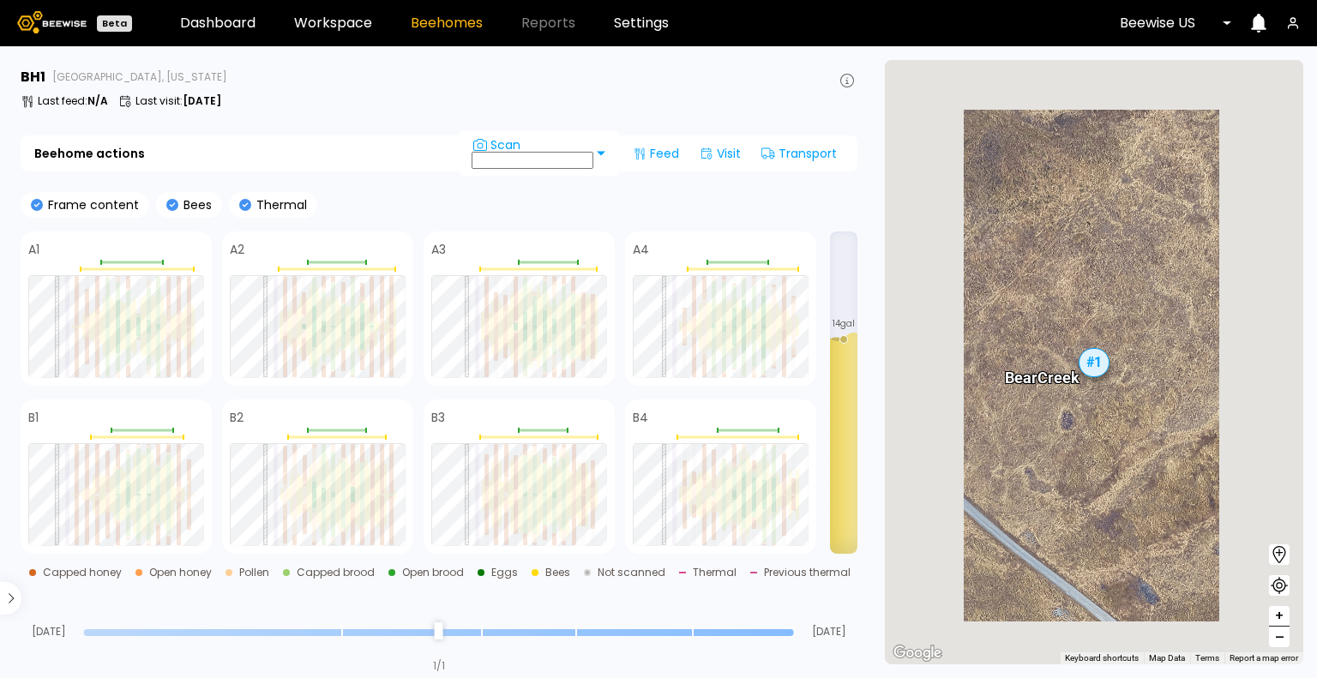
click at [1282, 640] on span "–" at bounding box center [1279, 637] width 9 height 21
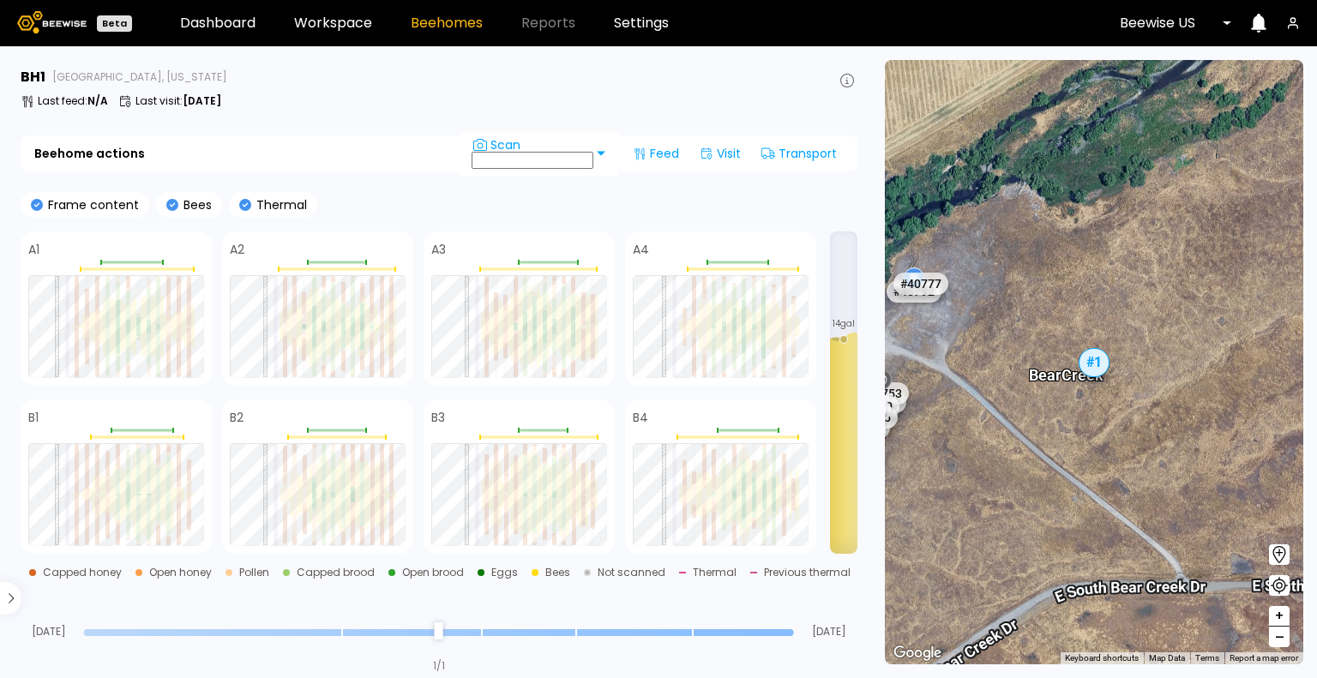
click at [1282, 640] on span "–" at bounding box center [1279, 637] width 9 height 21
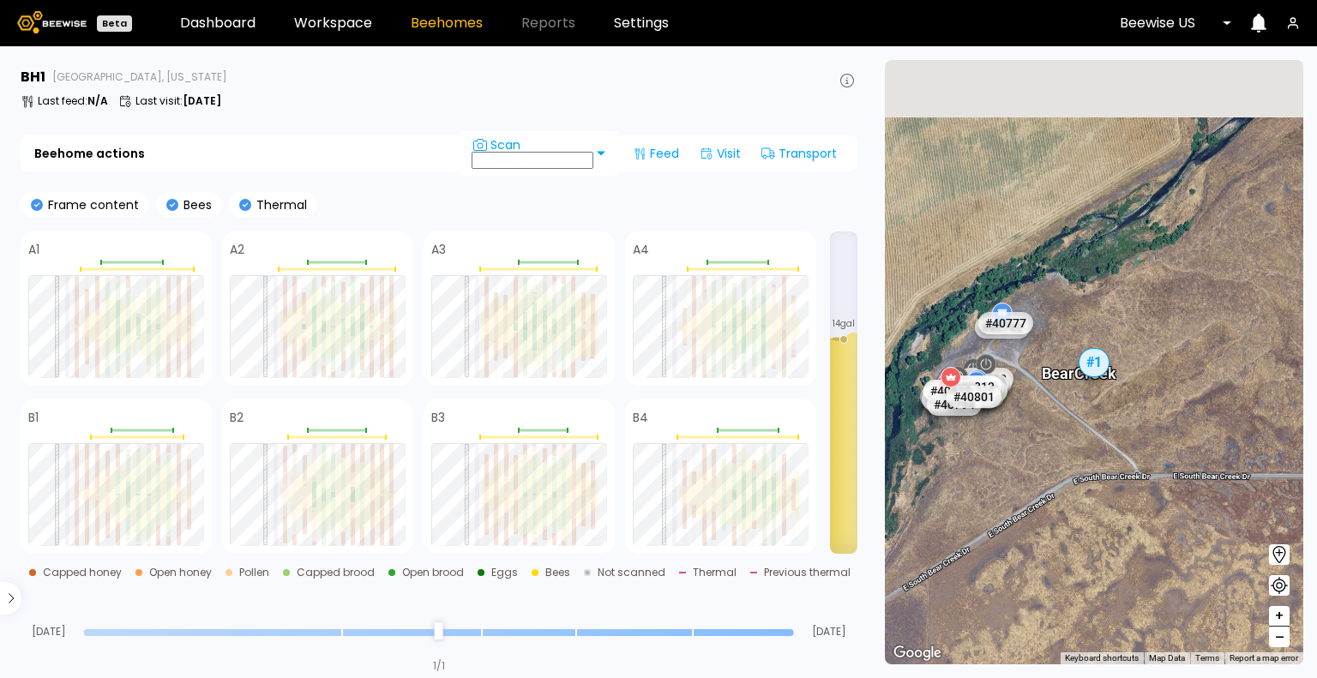
click at [1282, 640] on span "–" at bounding box center [1279, 637] width 9 height 21
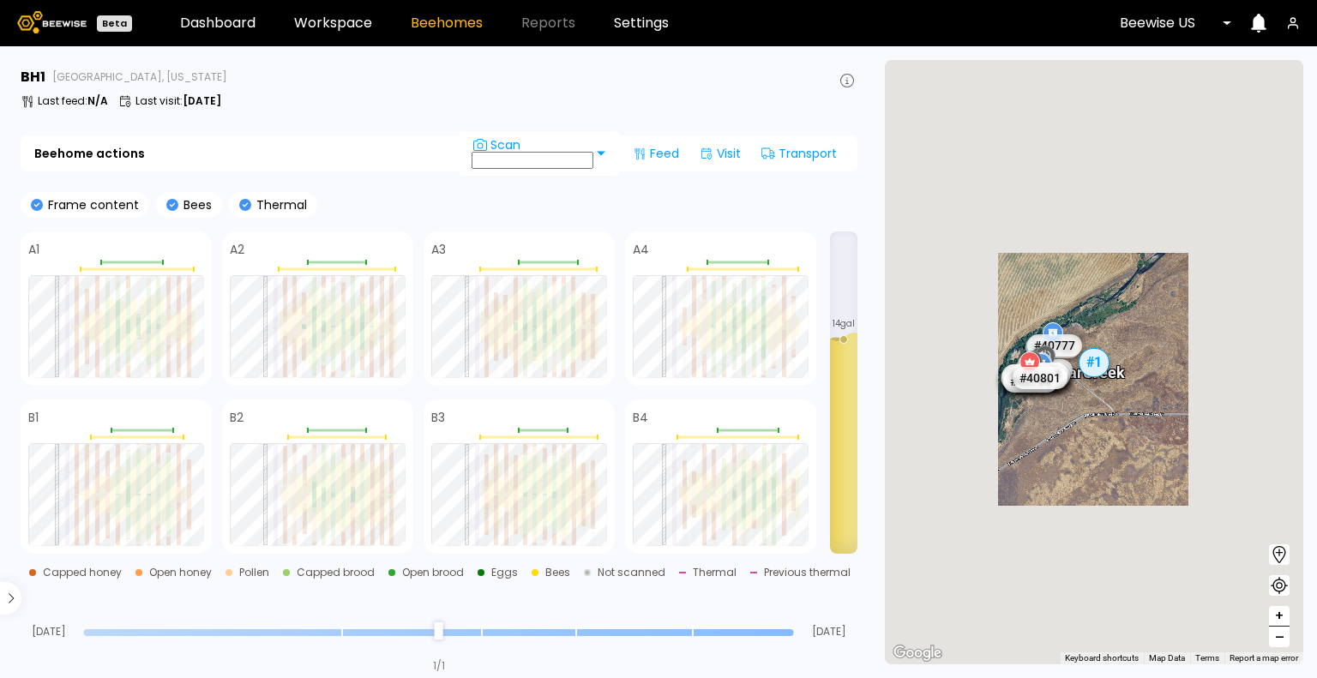
click at [1282, 640] on span "–" at bounding box center [1279, 637] width 9 height 21
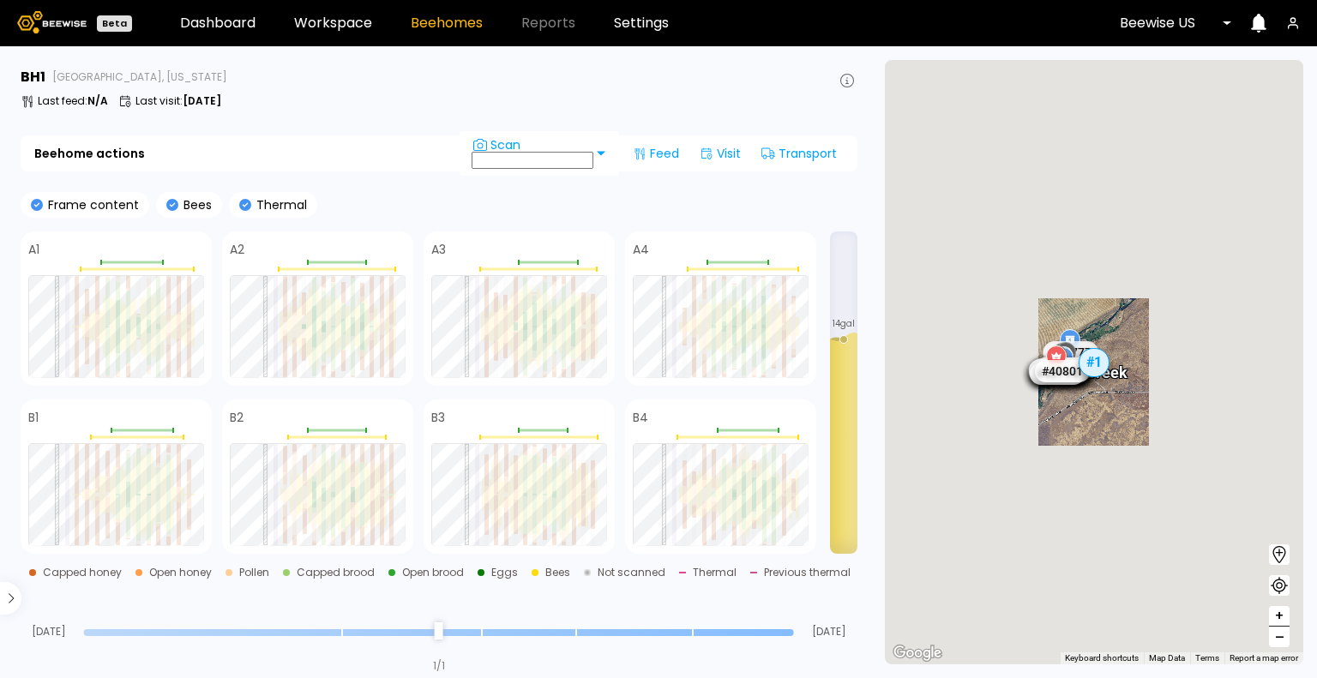
click at [1282, 640] on span "–" at bounding box center [1279, 637] width 9 height 21
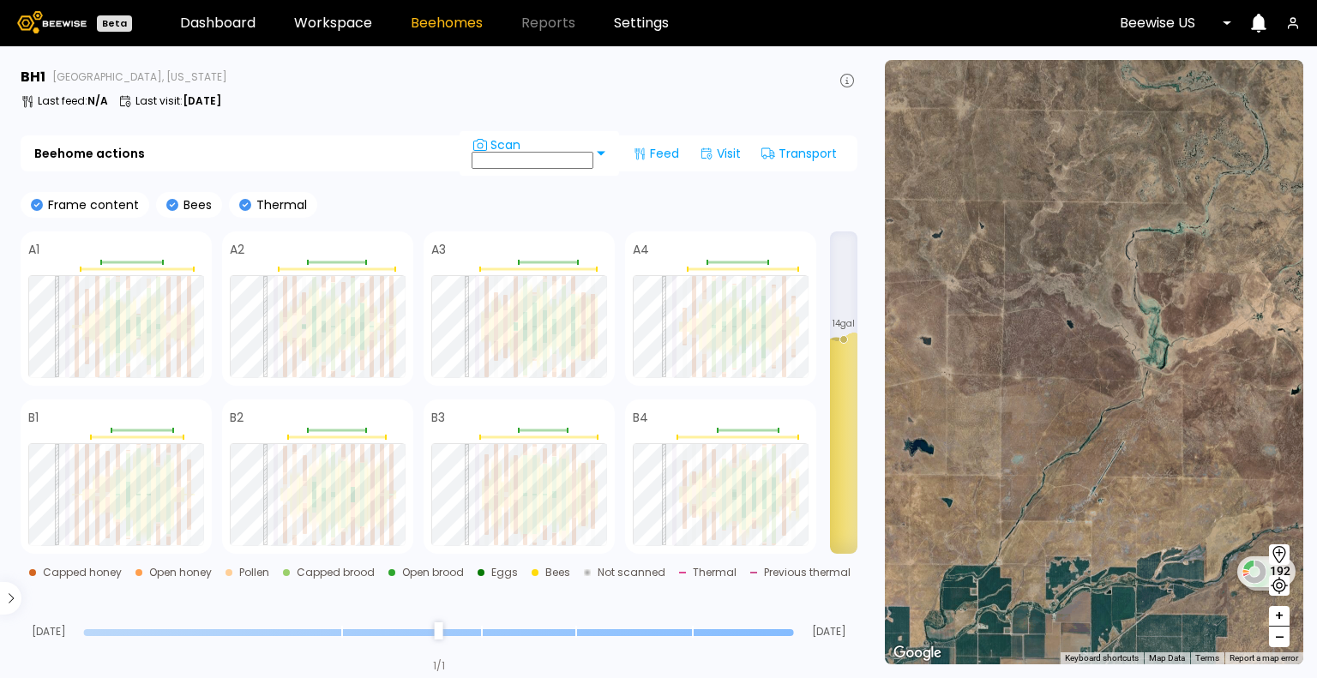
drag, startPoint x: 992, startPoint y: 184, endPoint x: 1141, endPoint y: 383, distance: 248.6
click at [1141, 383] on div "1 BH 1 BH 1 BH 8 20 BH 4 BH 192" at bounding box center [1094, 362] width 418 height 604
click at [1279, 638] on span "–" at bounding box center [1279, 637] width 9 height 21
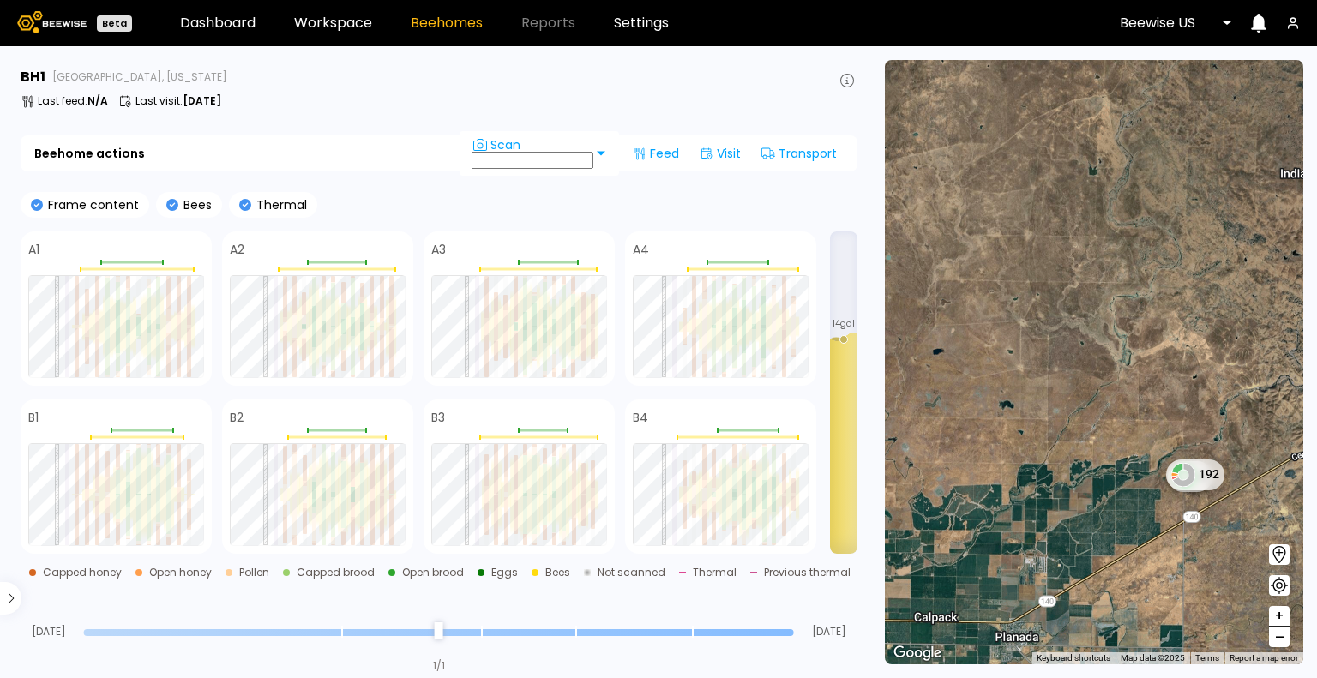
click at [1279, 638] on span "–" at bounding box center [1279, 637] width 9 height 21
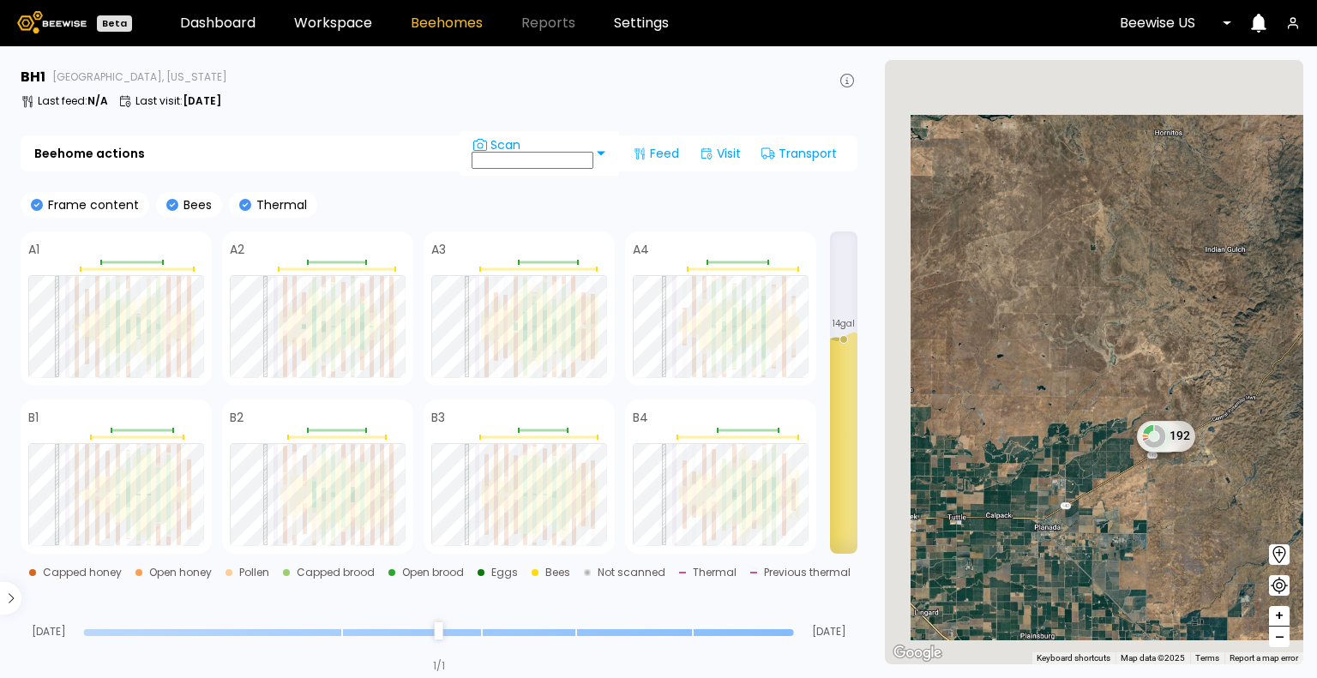
click at [1279, 638] on span "–" at bounding box center [1279, 637] width 9 height 21
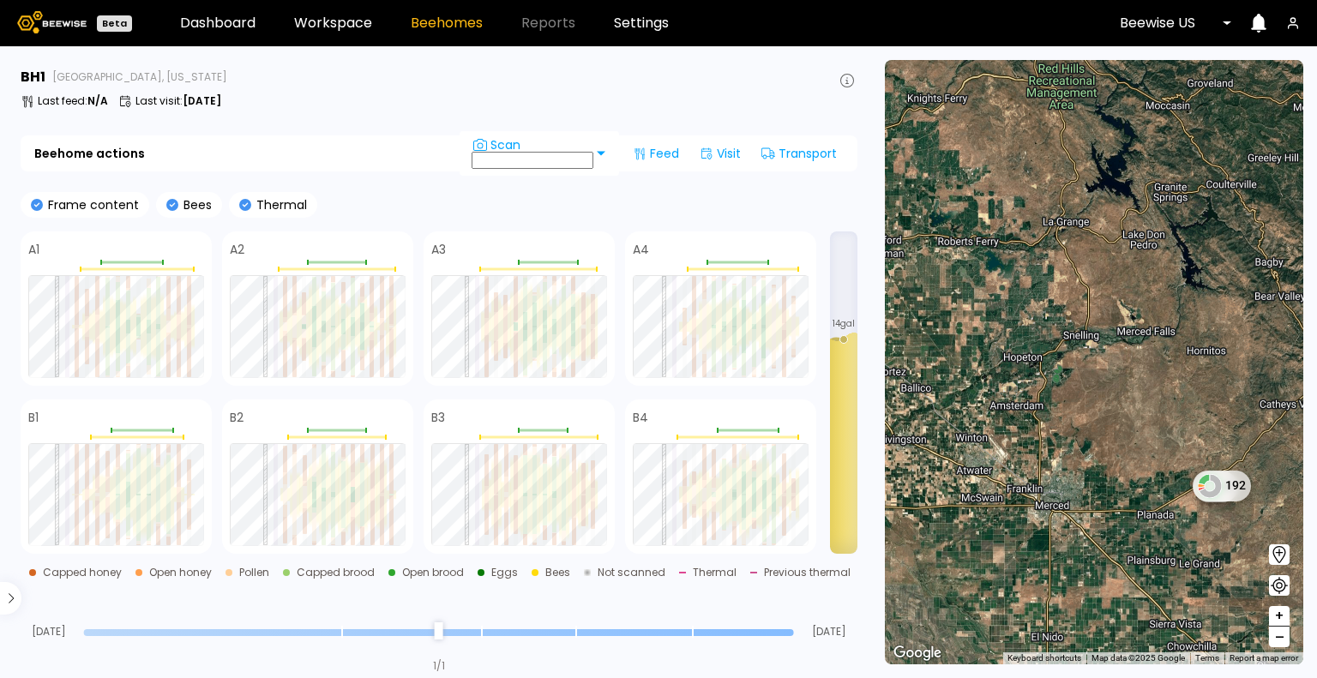
drag, startPoint x: 1010, startPoint y: 333, endPoint x: 1092, endPoint y: 417, distance: 117.6
click at [1092, 417] on div "1 BH 1 BH 8 20 BH 192 5 BH 96" at bounding box center [1094, 362] width 418 height 604
click at [1277, 637] on span "–" at bounding box center [1279, 637] width 9 height 21
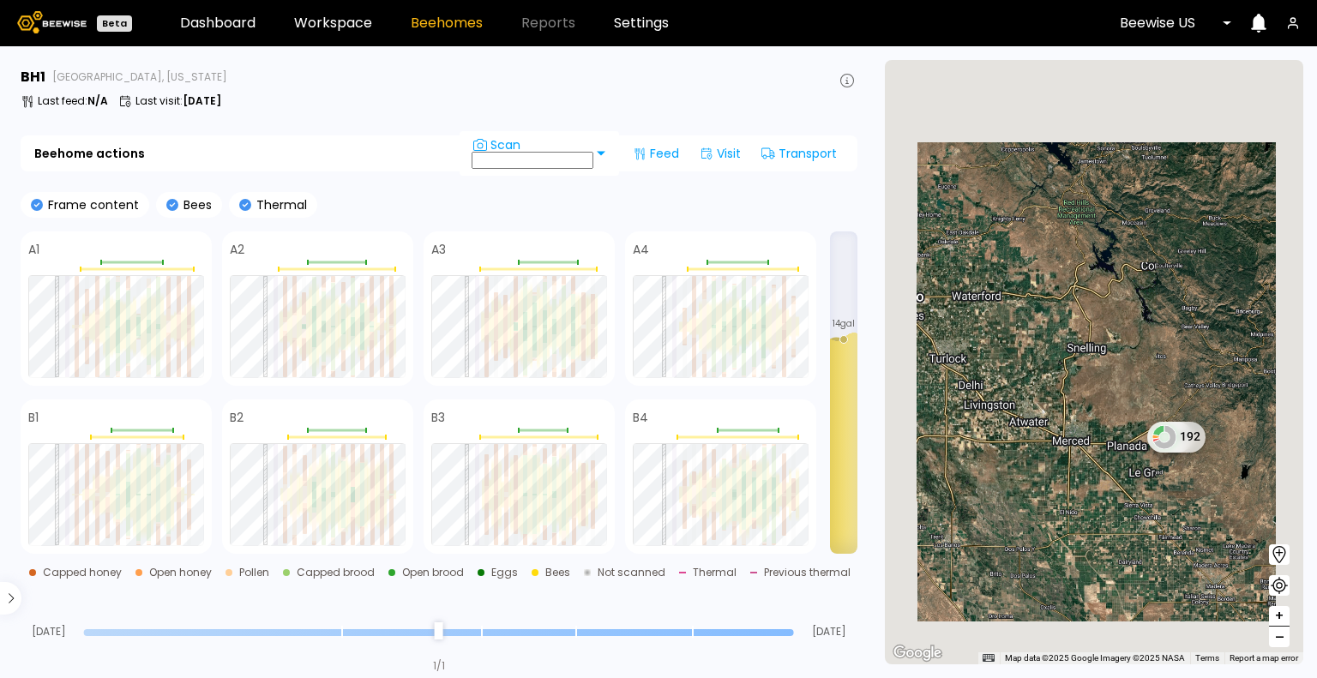
click at [1277, 637] on span "–" at bounding box center [1279, 637] width 9 height 21
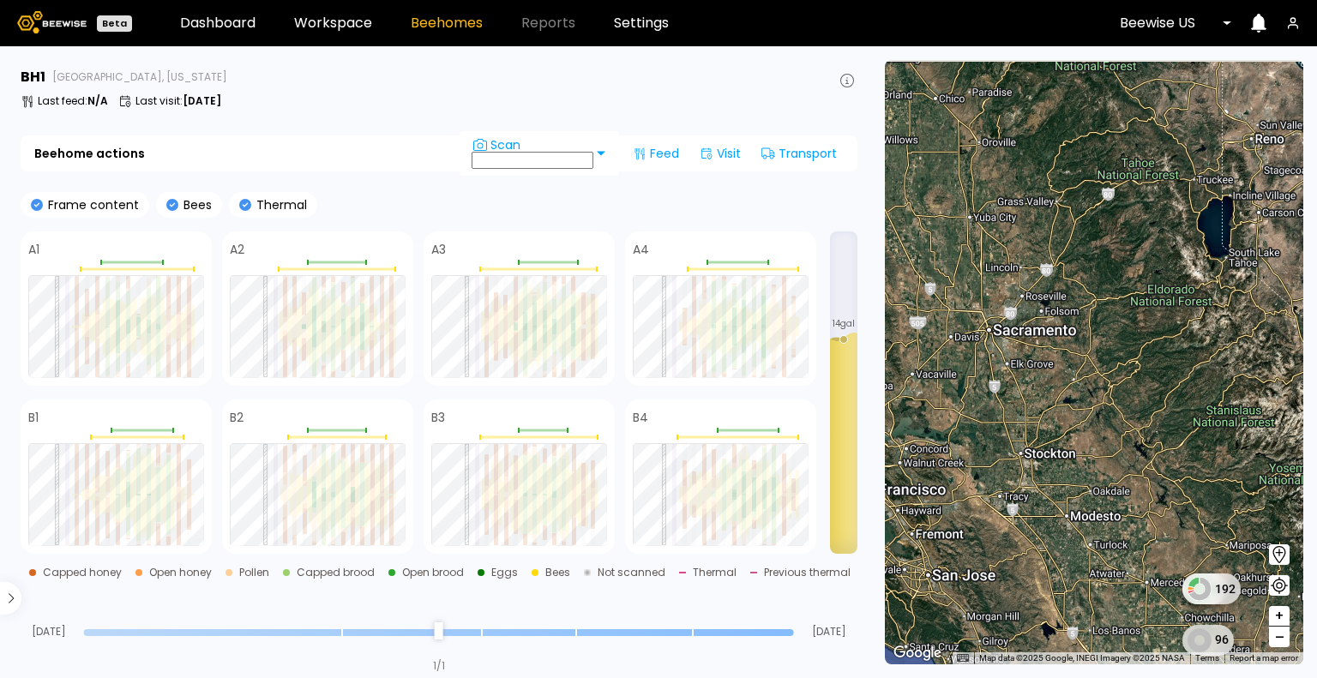
drag, startPoint x: 984, startPoint y: 323, endPoint x: 1049, endPoint y: 511, distance: 198.7
click at [1049, 511] on div "1 BH 1 BH 8 20 BH 192 5 BH 96" at bounding box center [1094, 362] width 418 height 604
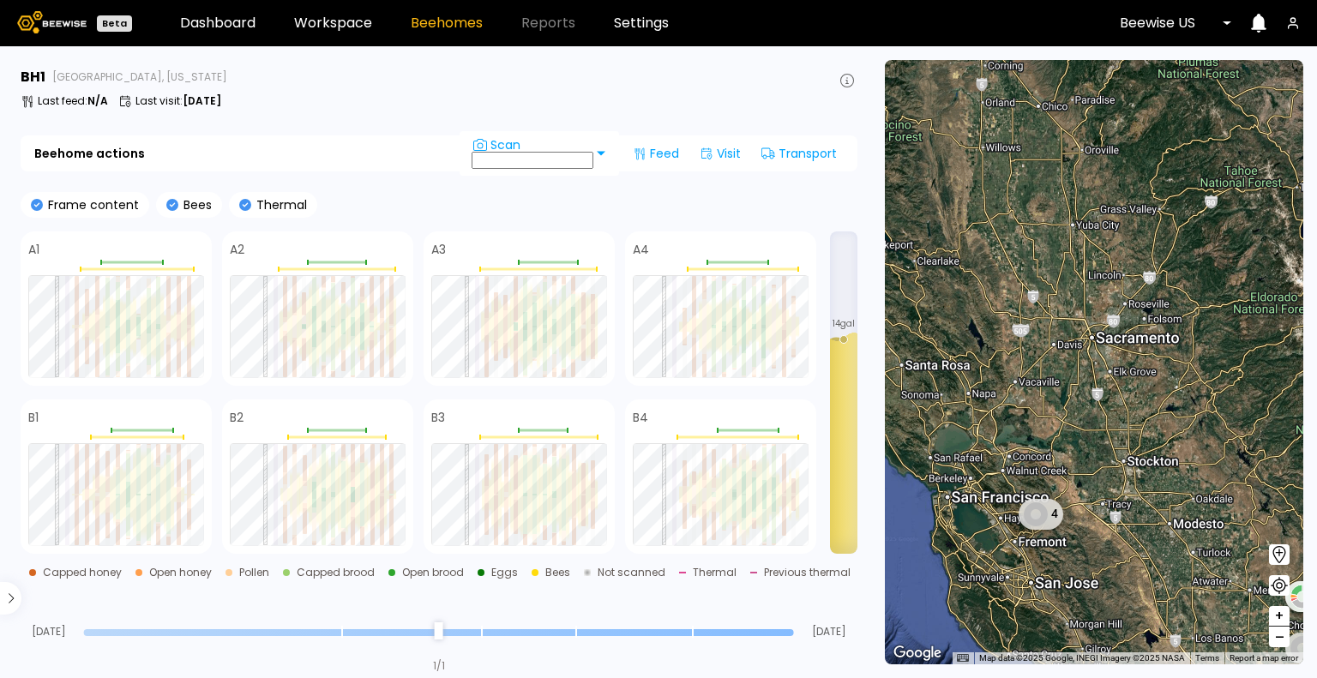
drag, startPoint x: 1049, startPoint y: 347, endPoint x: 1153, endPoint y: 355, distance: 104.0
click at [1153, 355] on div "1 BH 1 BH 8 20 BH 192 5 BH 96 4" at bounding box center [1094, 362] width 418 height 604
click at [199, 17] on link "Dashboard" at bounding box center [217, 23] width 75 height 14
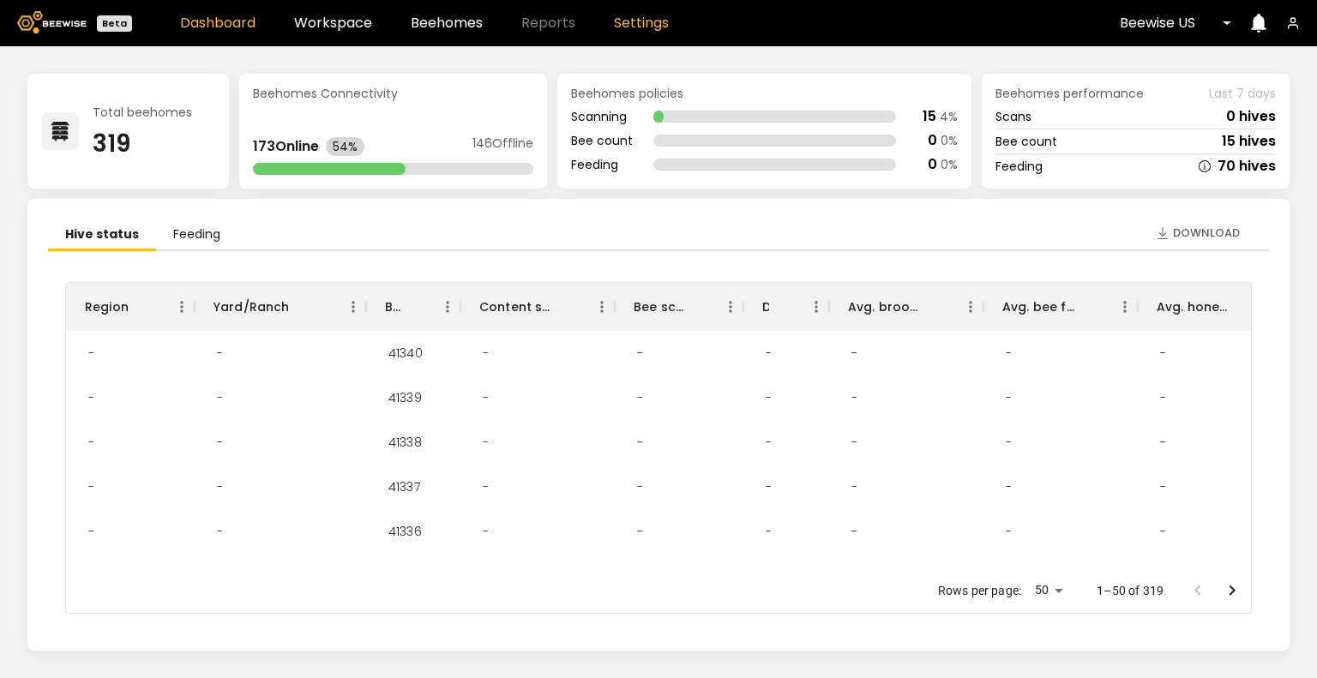
click at [644, 19] on link "Settings" at bounding box center [641, 23] width 55 height 14
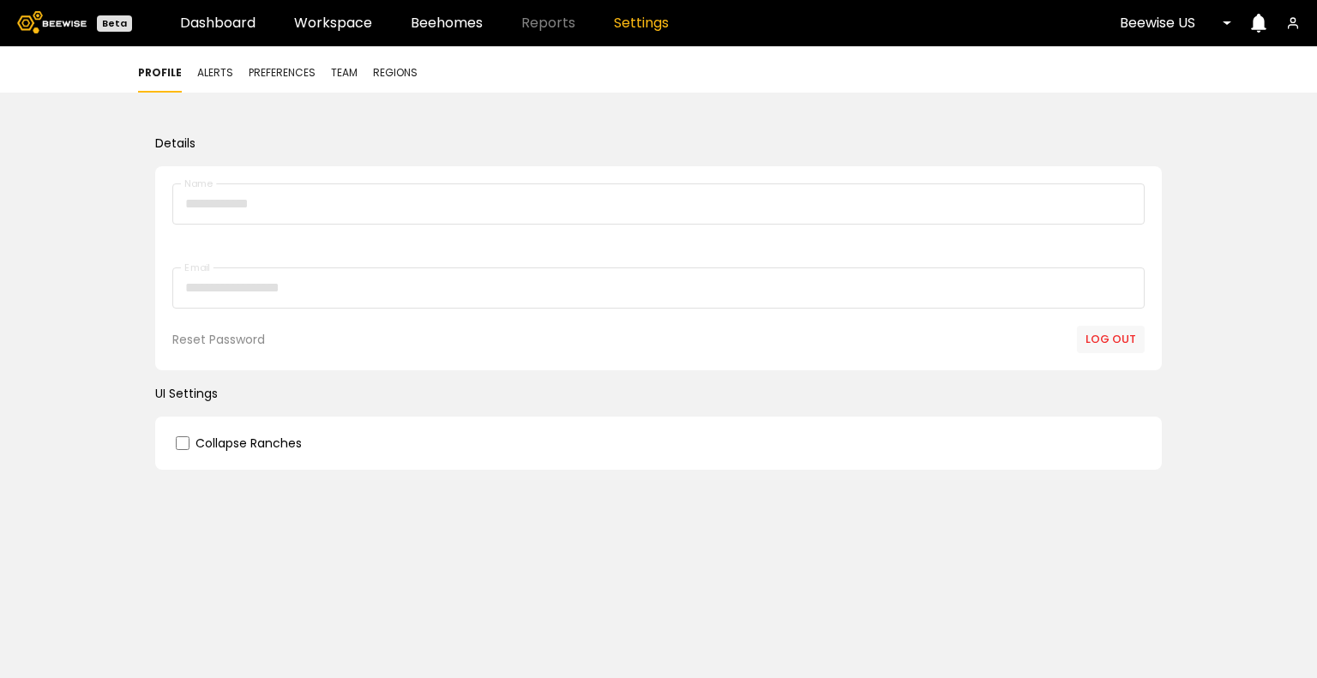
click at [339, 71] on span "Team" at bounding box center [344, 72] width 27 height 15
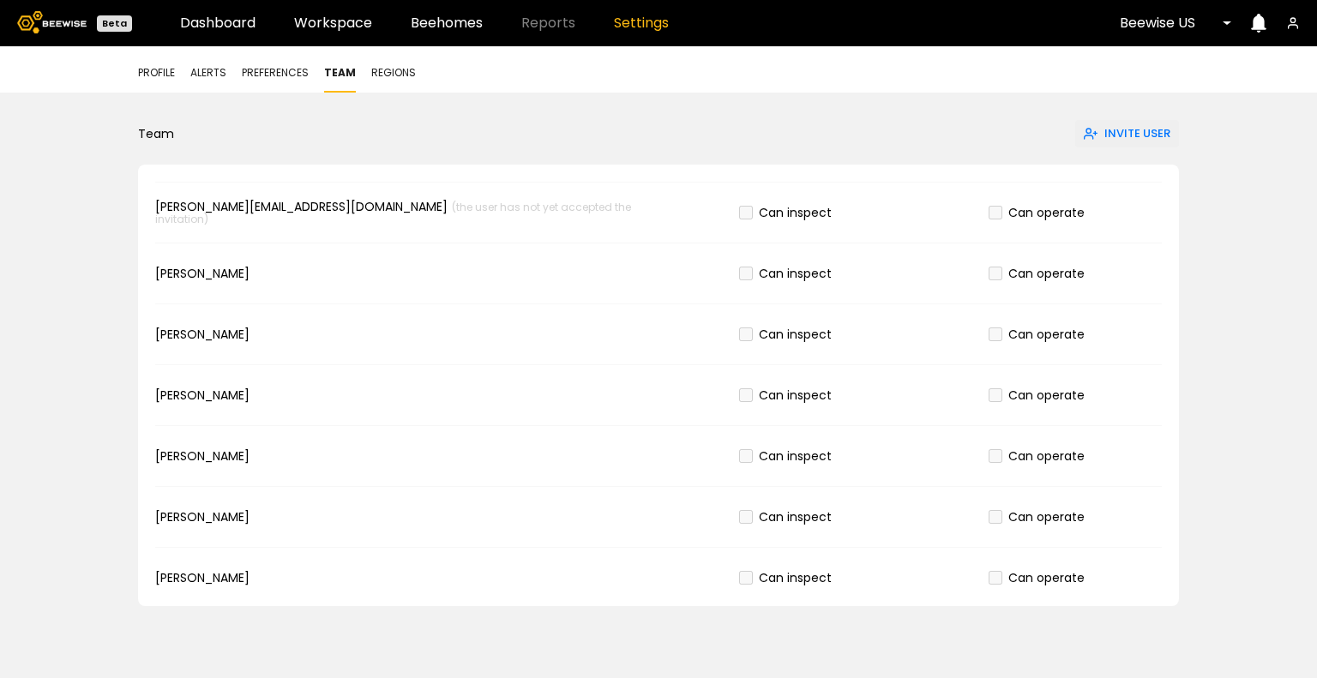
click at [398, 71] on span "Regions" at bounding box center [393, 72] width 45 height 15
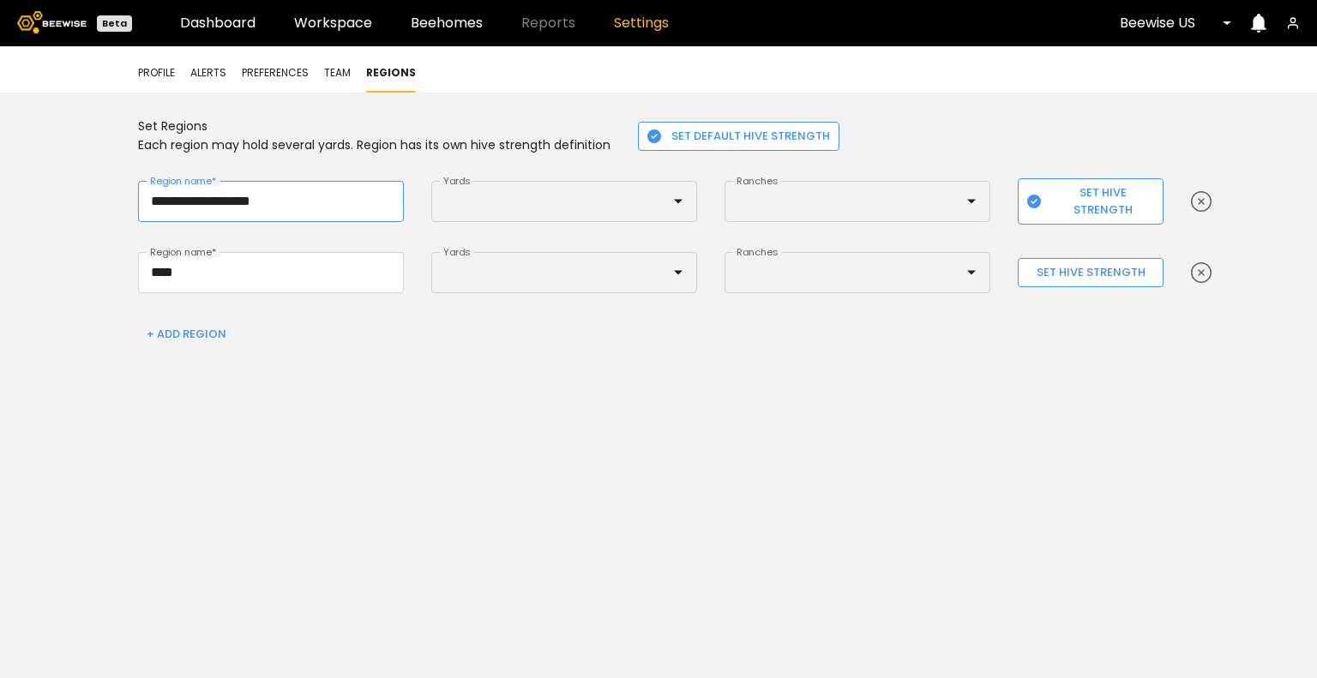
click at [295, 205] on input "**********" at bounding box center [271, 201] width 264 height 39
click at [268, 68] on span "Preferences" at bounding box center [275, 72] width 67 height 15
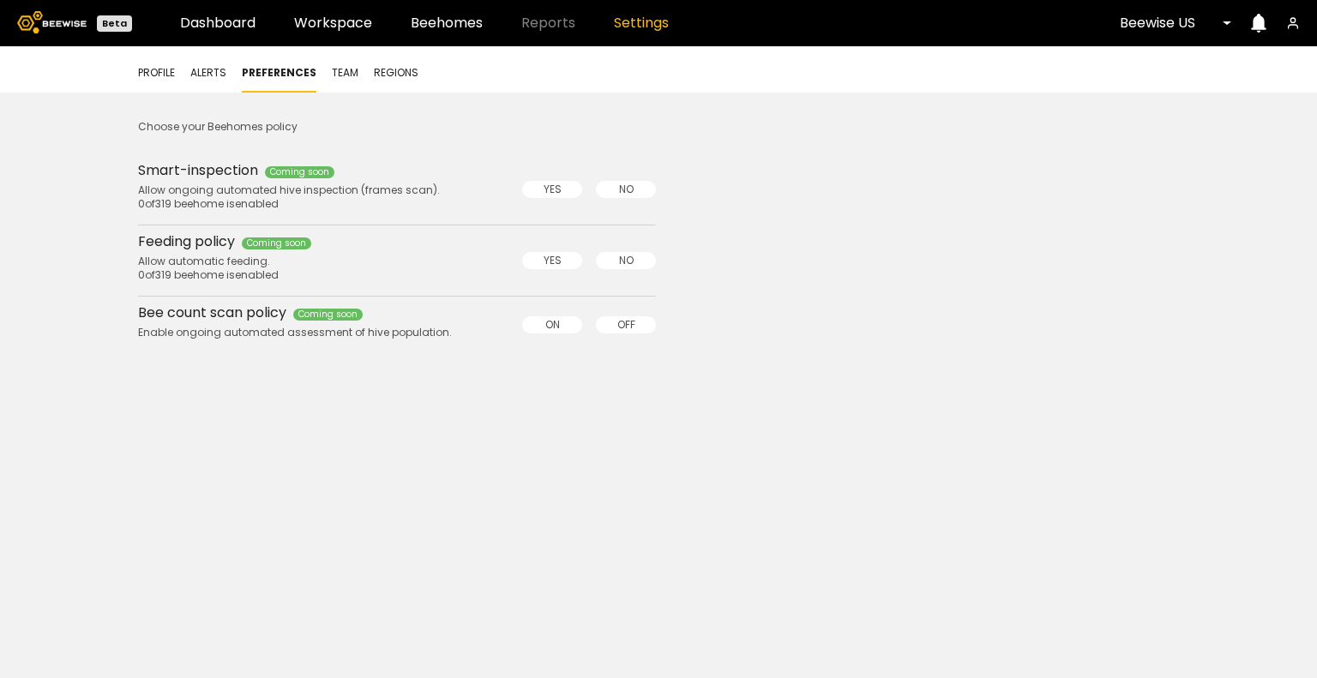
click at [213, 69] on span "Alerts" at bounding box center [208, 72] width 36 height 15
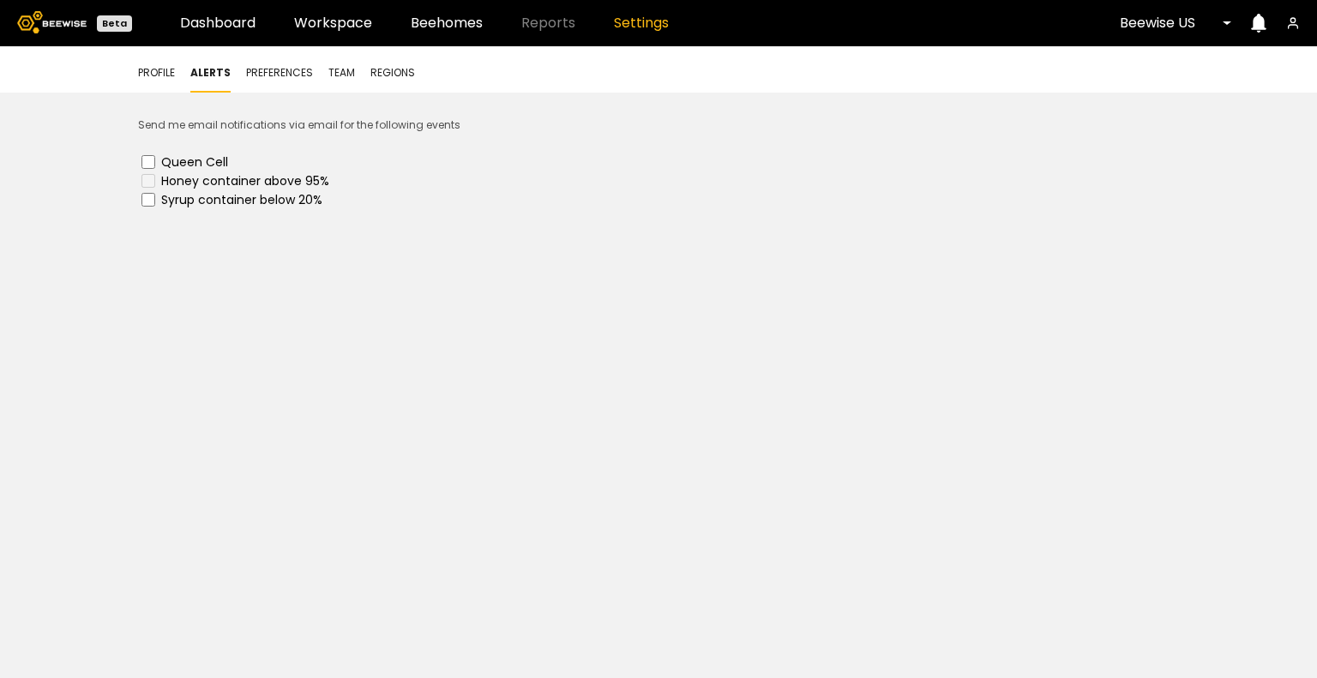
click at [158, 69] on span "Profile" at bounding box center [156, 72] width 37 height 15
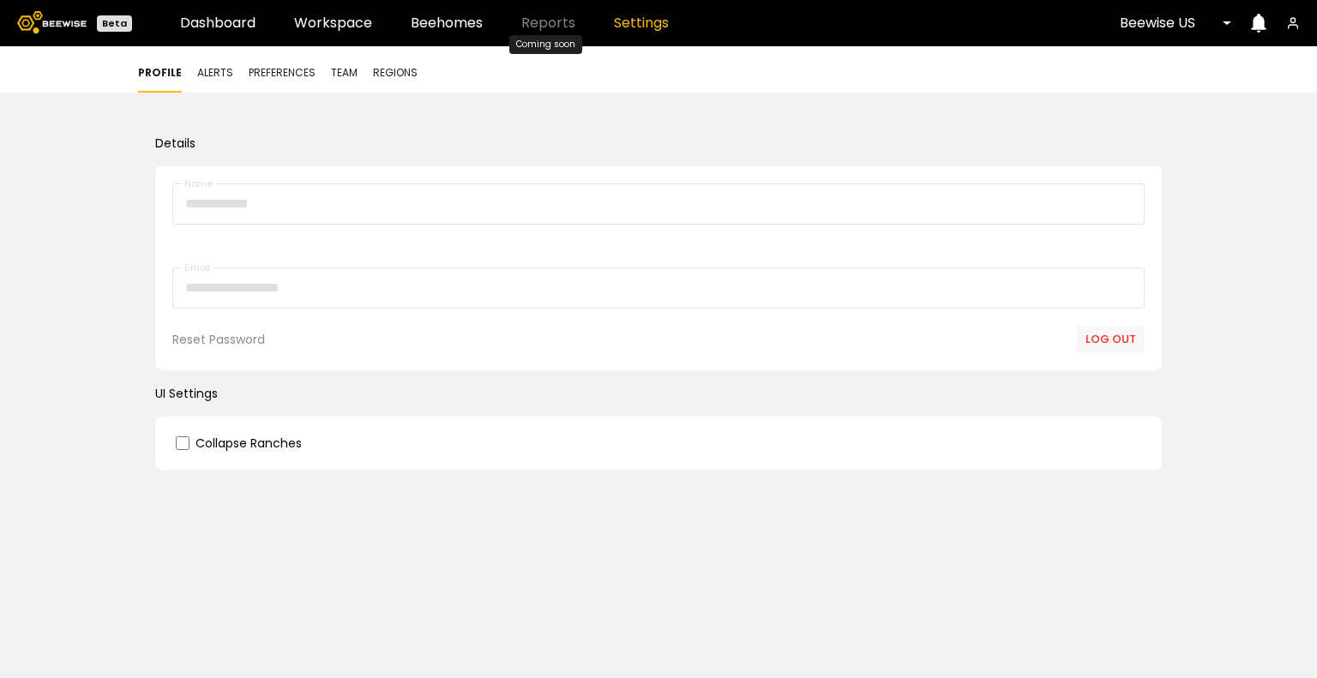
click at [549, 20] on span "Reports" at bounding box center [548, 23] width 54 height 14
click at [556, 20] on span "Reports" at bounding box center [548, 23] width 54 height 14
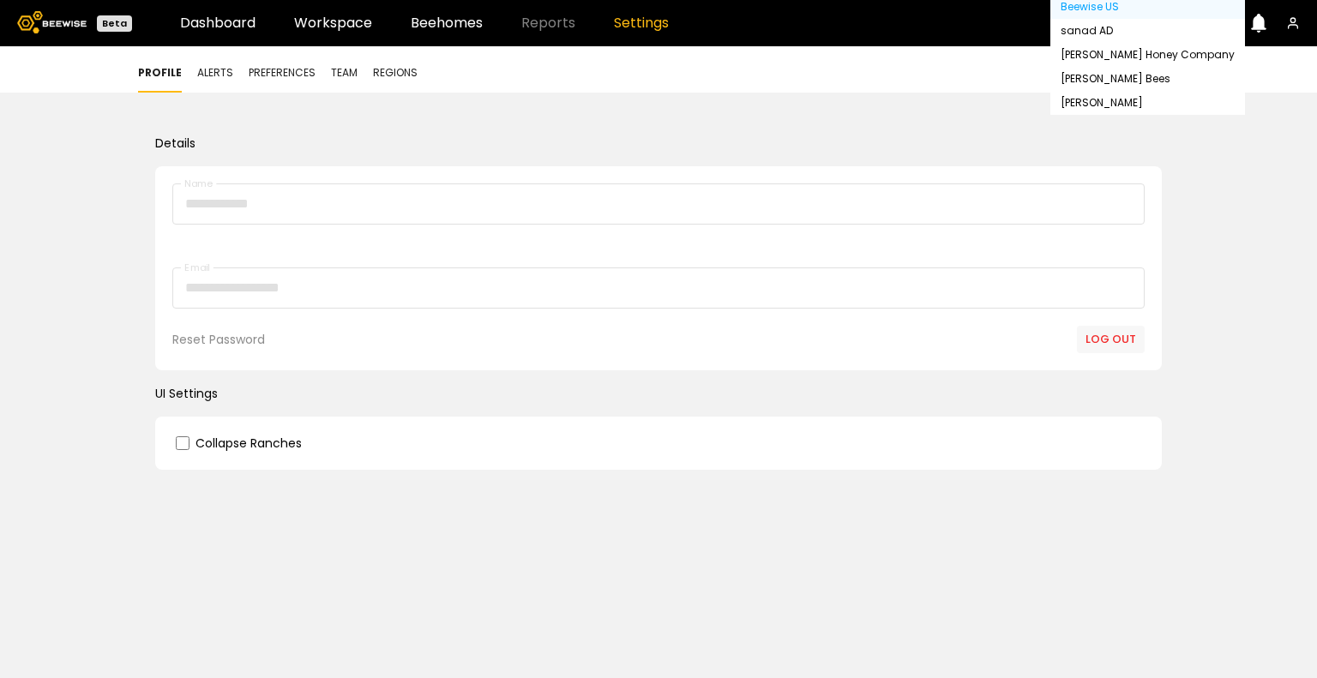
click at [1138, 108] on div "[PERSON_NAME]" at bounding box center [1147, 103] width 174 height 10
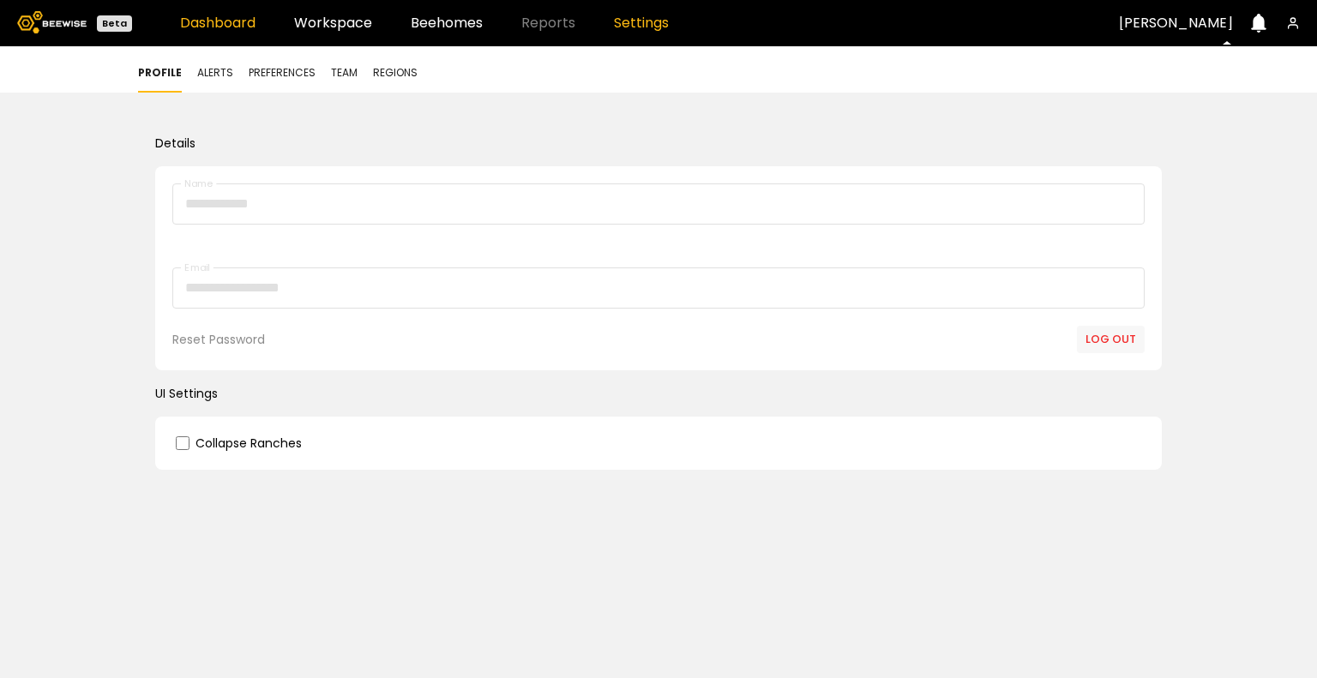
click at [207, 24] on link "Dashboard" at bounding box center [217, 23] width 75 height 14
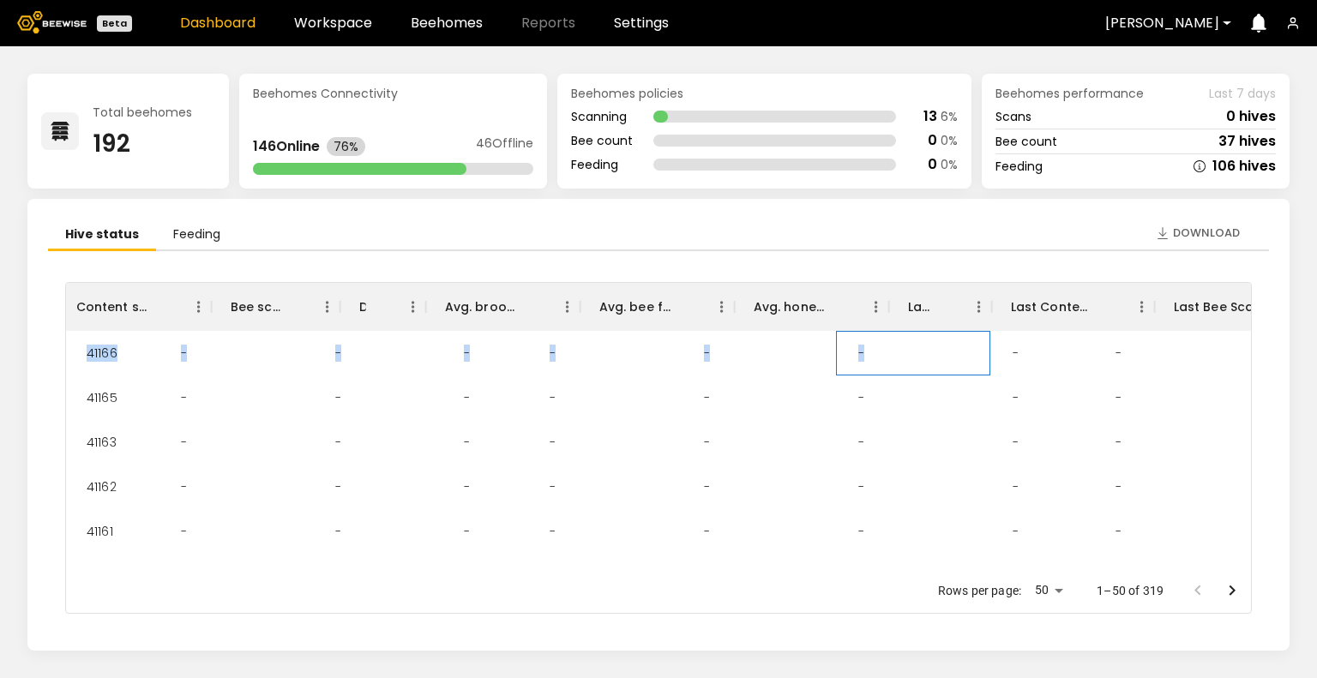
scroll to position [0, 484]
drag, startPoint x: 1243, startPoint y: 340, endPoint x: 1244, endPoint y: 375, distance: 35.2
click at [1244, 375] on div "- [PERSON_NAME] 41166 - - - - - - - - - - [PERSON_NAME] 41165 - - - - - - - - -…" at bounding box center [658, 449] width 1185 height 237
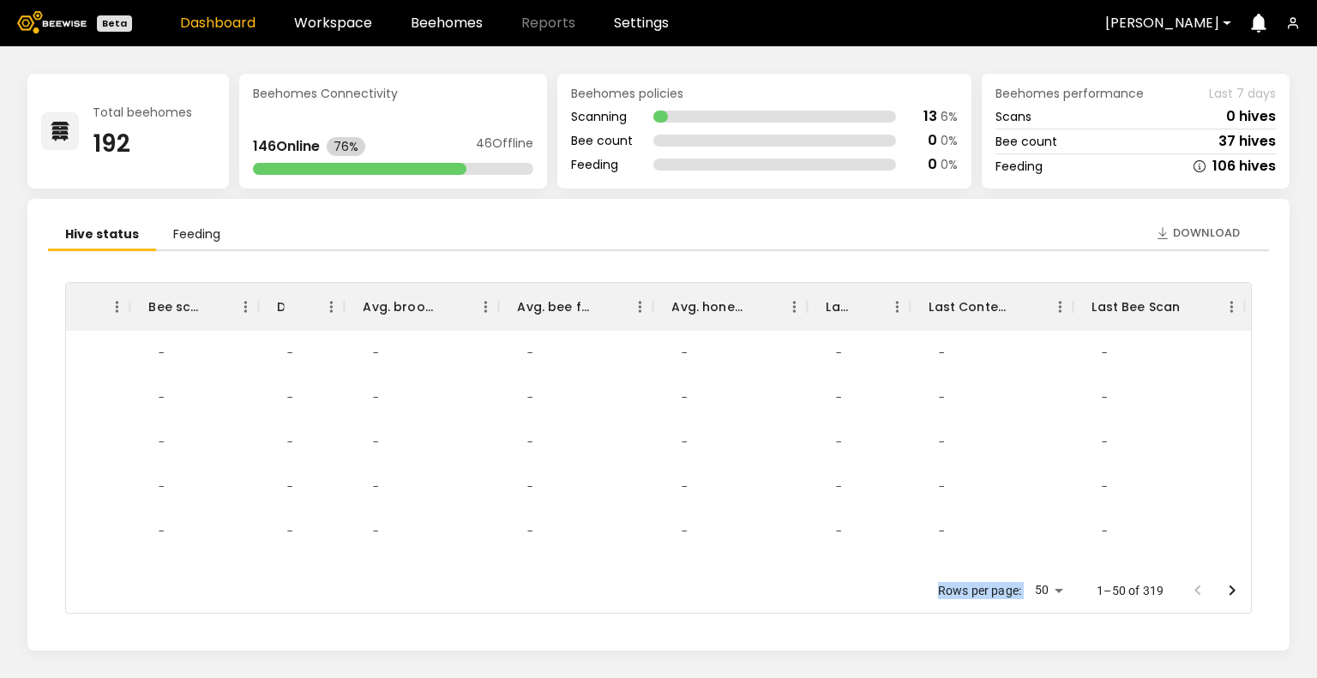
drag, startPoint x: 1083, startPoint y: 568, endPoint x: 909, endPoint y: 568, distance: 174.0
click at [909, 568] on div "Rows per page: 50 ** 1–50 of 319" at bounding box center [658, 590] width 1185 height 45
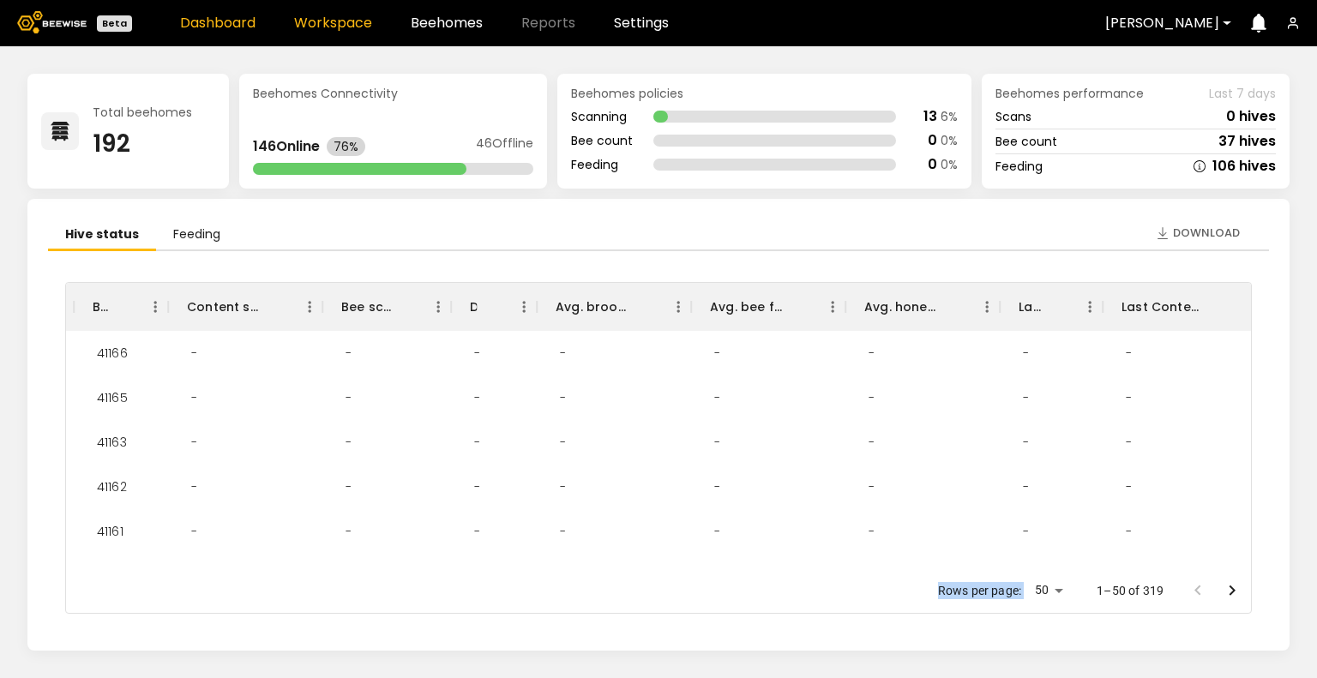
click at [323, 25] on link "Workspace" at bounding box center [333, 23] width 78 height 14
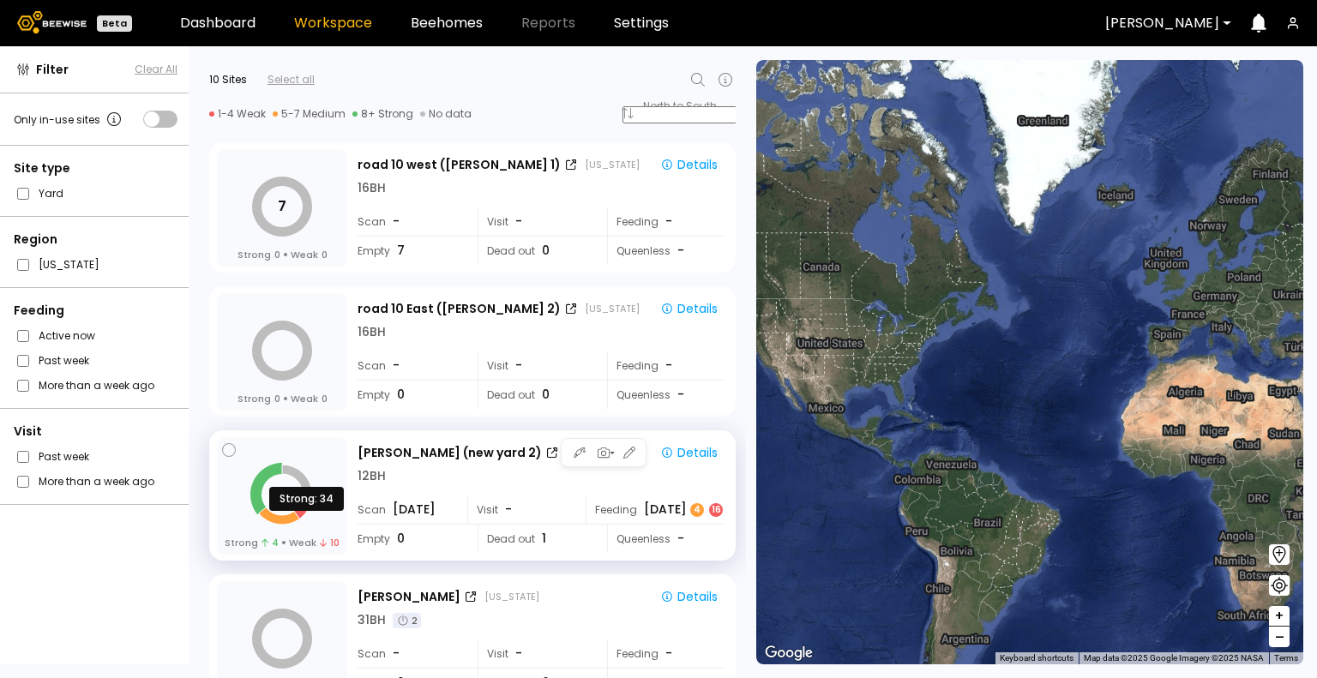
click at [261, 478] on icon at bounding box center [266, 488] width 32 height 51
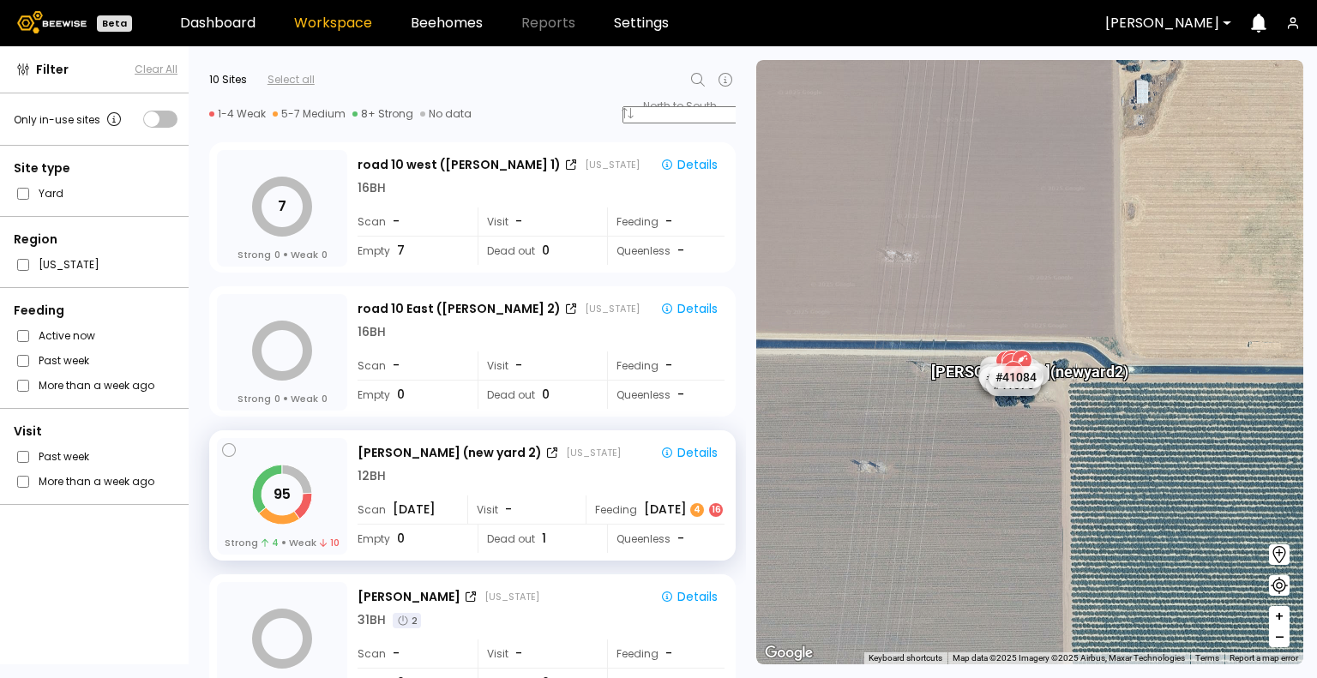
click at [1280, 622] on span "+" at bounding box center [1279, 616] width 10 height 21
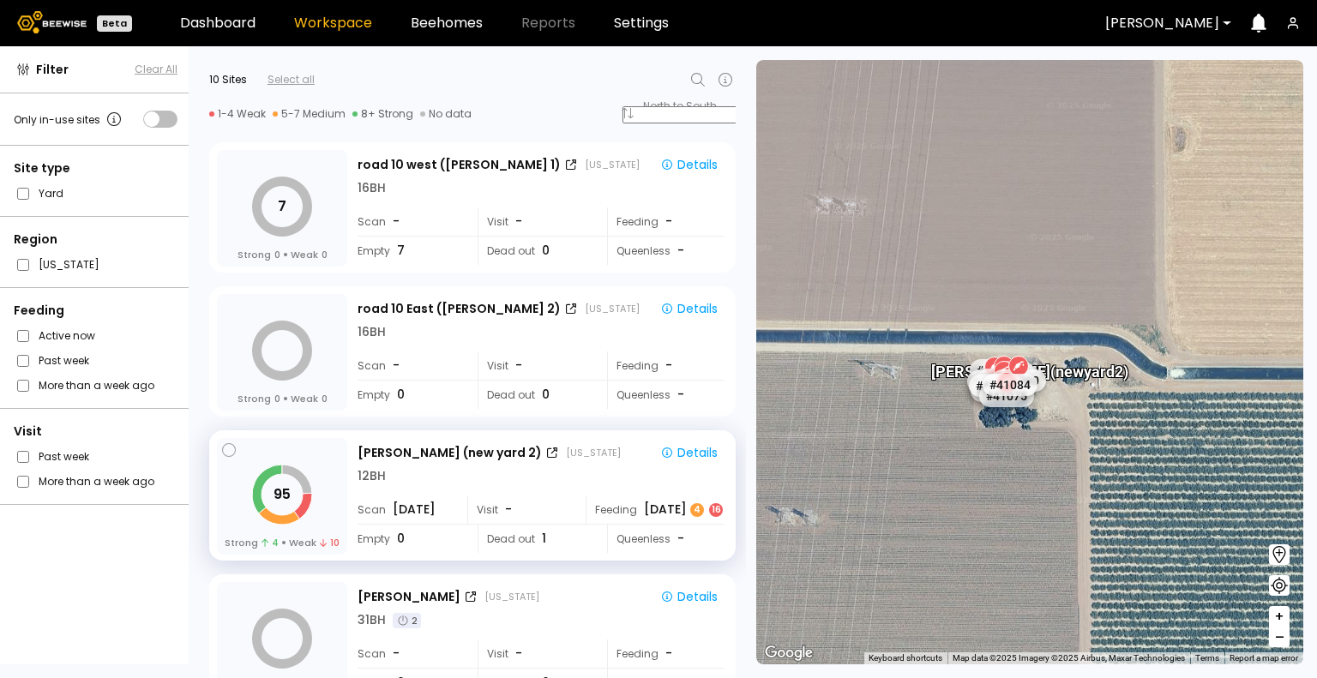
click at [1280, 622] on span "+" at bounding box center [1279, 616] width 10 height 21
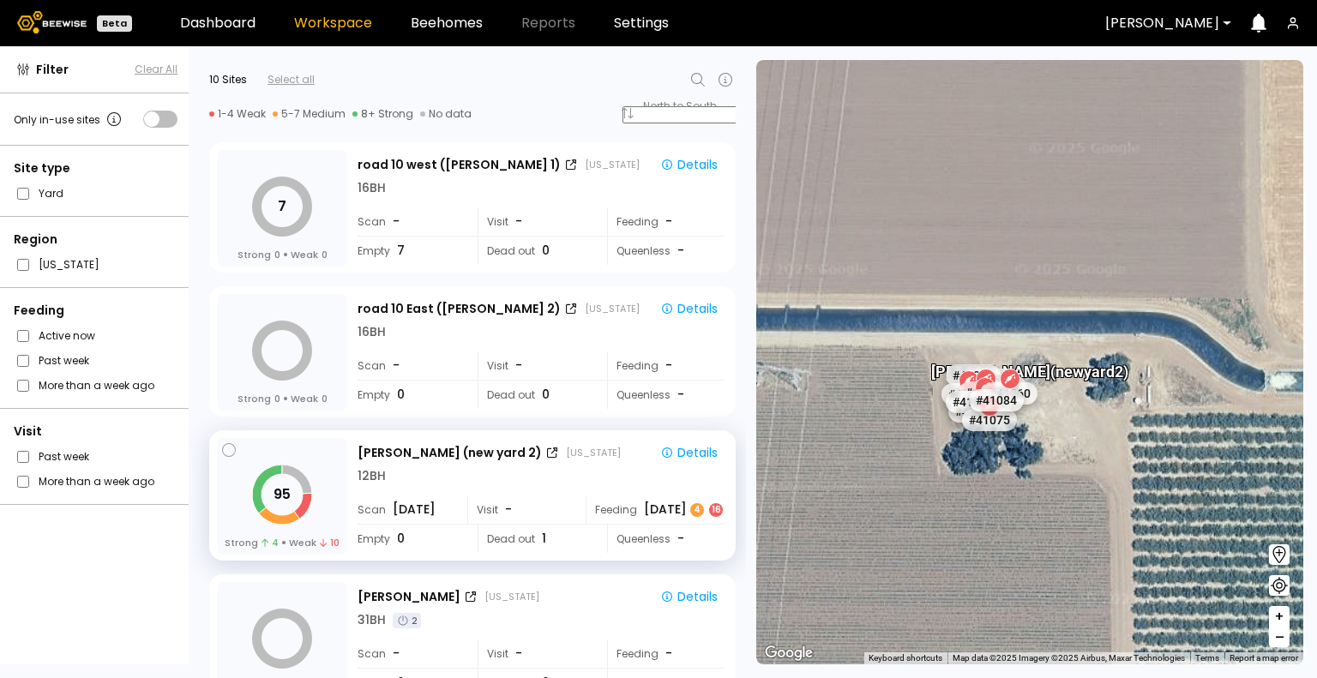
click at [1280, 622] on span "+" at bounding box center [1279, 616] width 10 height 21
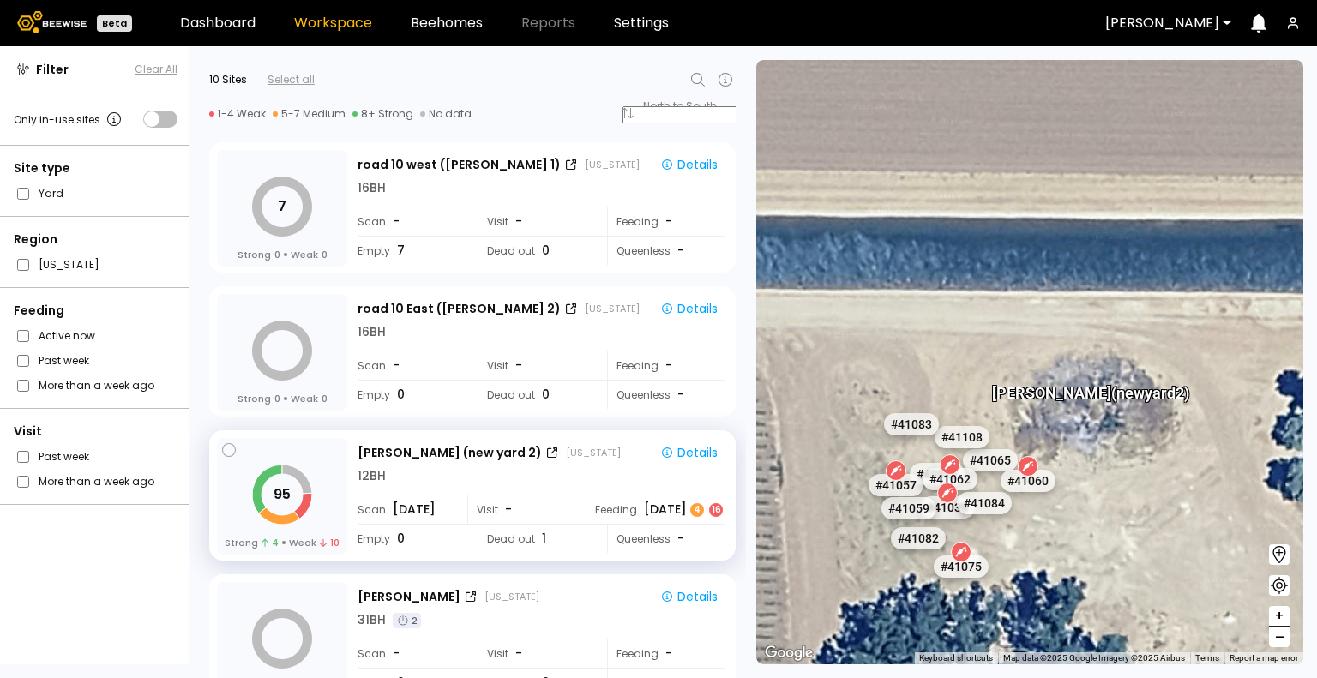
drag, startPoint x: 964, startPoint y: 526, endPoint x: 1027, endPoint y: 548, distance: 67.0
click at [1027, 548] on div "[PERSON_NAME] (new yard 2) # 41073 # 41104 # 40069 # 40702 # 40306 # 40113 # 40…" at bounding box center [1029, 362] width 547 height 604
click at [1284, 615] on button "+" at bounding box center [1279, 616] width 21 height 21
click at [1277, 608] on span "+" at bounding box center [1279, 616] width 10 height 21
click at [1277, 621] on span "+" at bounding box center [1279, 616] width 10 height 21
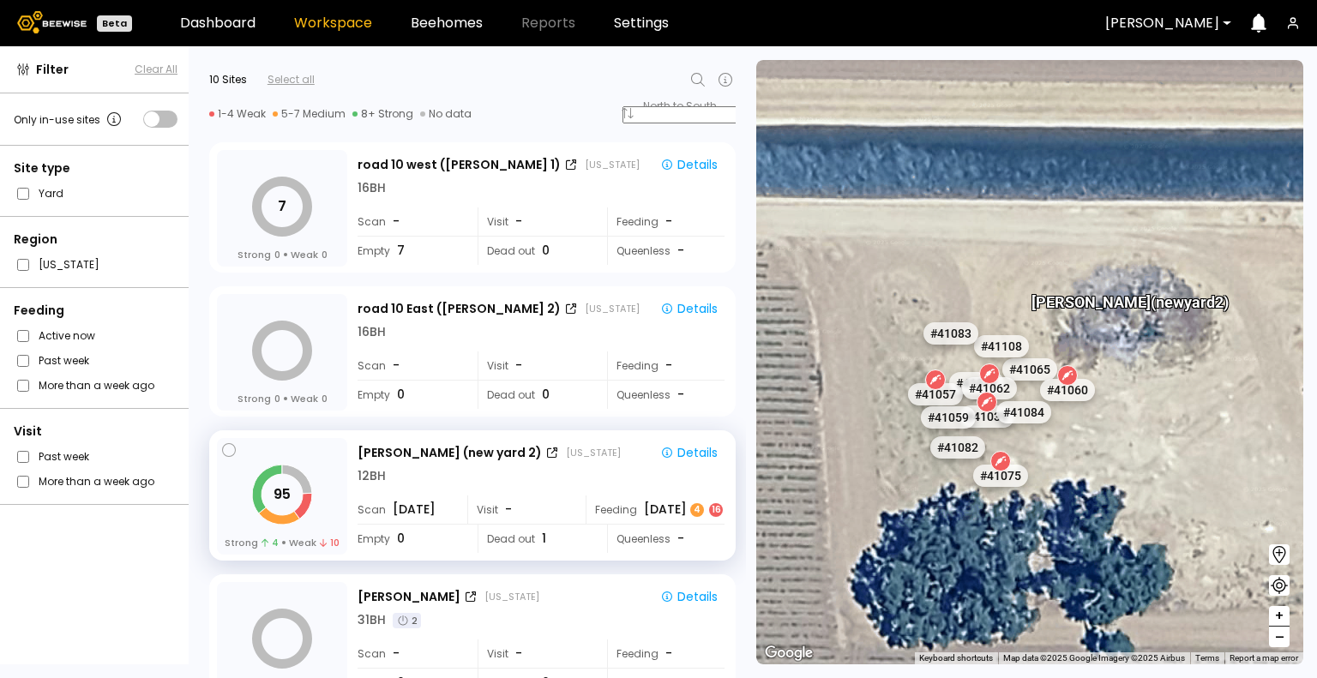
drag, startPoint x: 1135, startPoint y: 548, endPoint x: 1174, endPoint y: 450, distance: 105.1
click at [1174, 450] on div "[PERSON_NAME] (new yard 2) # 41073 # 41104 # 40069 # 40702 # 40306 # 40113 # 40…" at bounding box center [1029, 362] width 547 height 604
click at [278, 522] on icon at bounding box center [279, 517] width 44 height 19
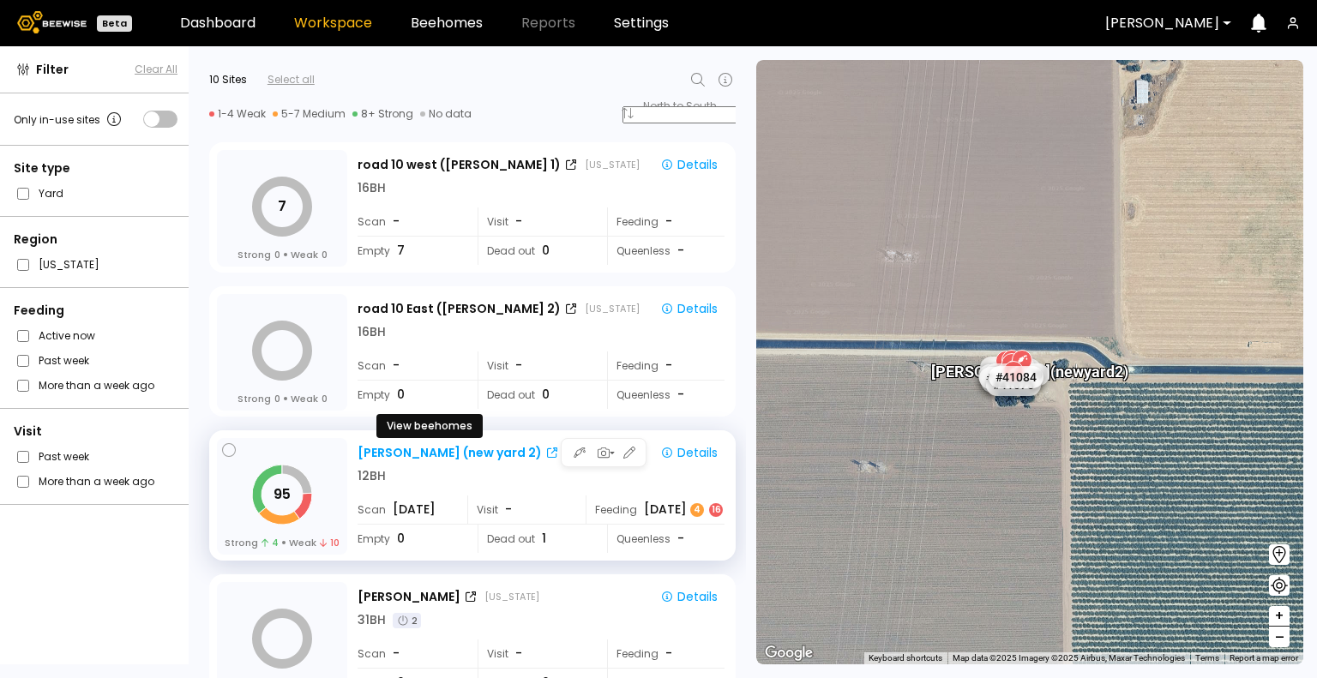
click at [436, 455] on div "[PERSON_NAME] (new yard 2)" at bounding box center [449, 453] width 184 height 18
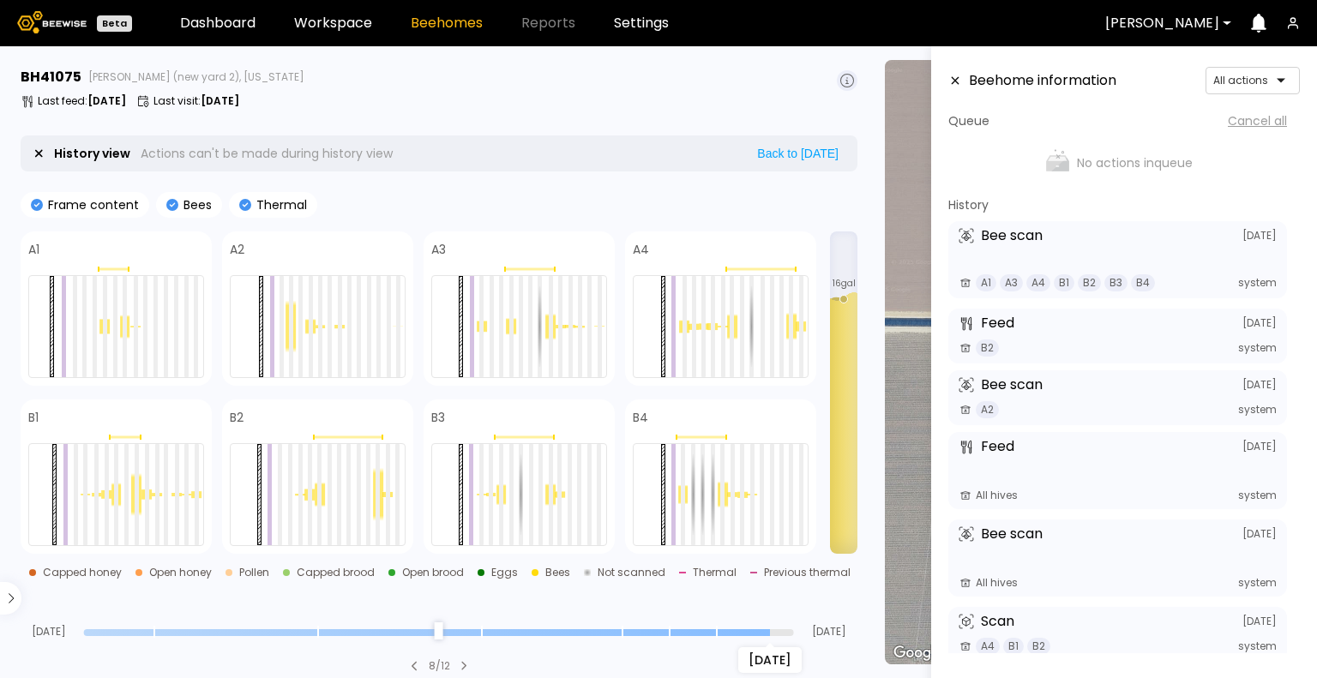
type input "*"
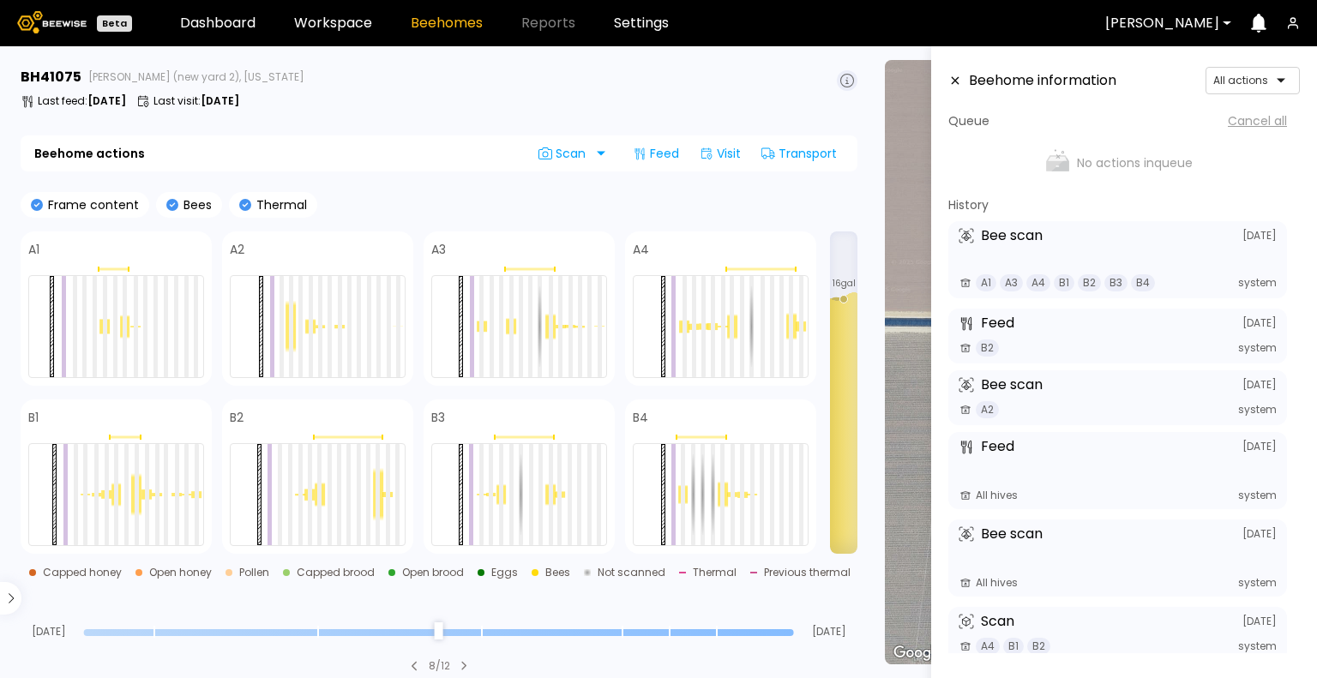
click at [787, 636] on input "range" at bounding box center [439, 632] width 710 height 7
click at [897, 390] on div "# 41073 # 41104 # 40069 # 40702 # 40306 # 40113 # 40200 # 40736 # 41140 # 40190…" at bounding box center [1094, 362] width 418 height 604
click at [538, 322] on div at bounding box center [540, 326] width 4 height 101
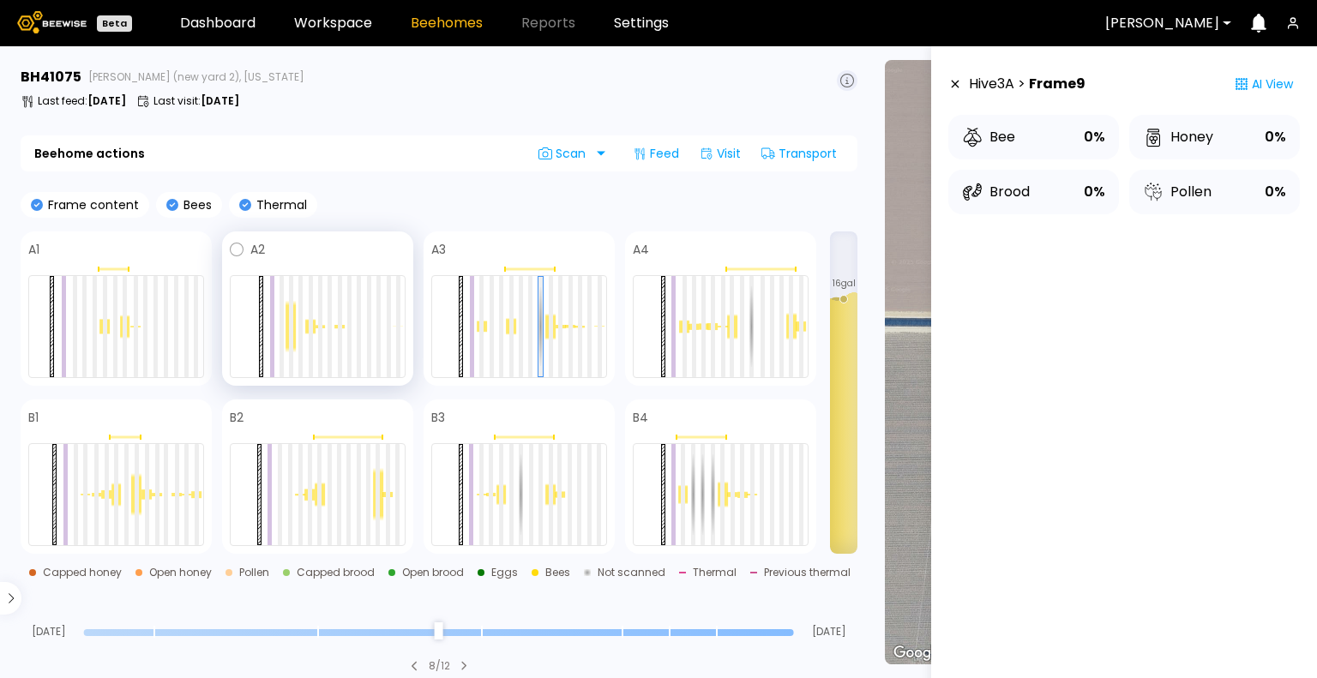
click at [305, 323] on div at bounding box center [310, 326] width 10 height 15
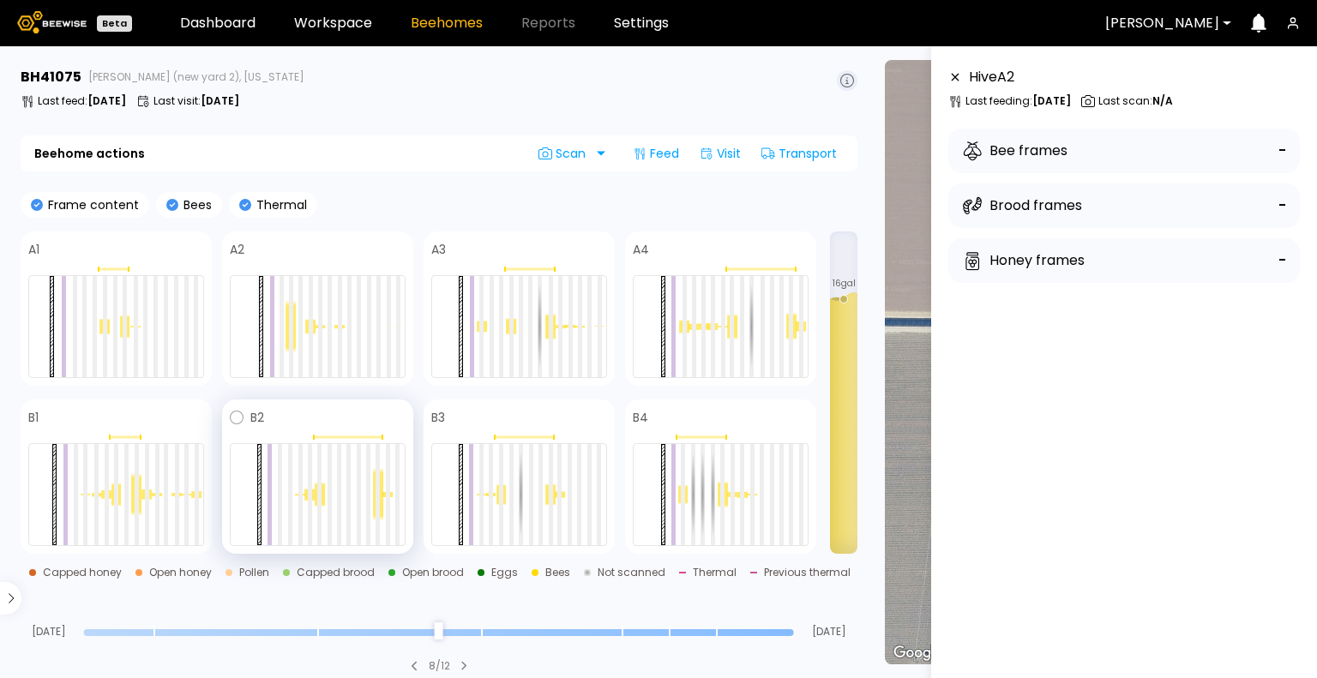
click at [375, 481] on div at bounding box center [378, 494] width 10 height 53
click at [550, 495] on div at bounding box center [551, 494] width 4 height 101
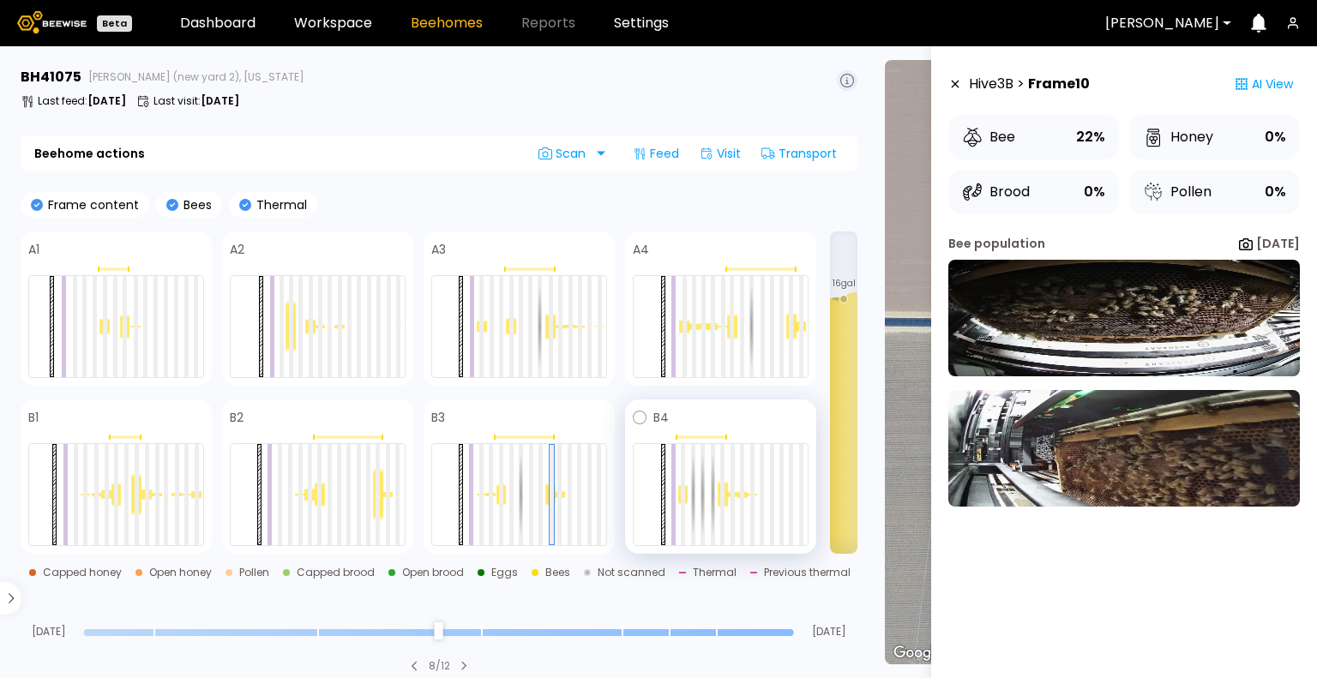
click at [718, 499] on div at bounding box center [723, 494] width 10 height 27
